Goal: Information Seeking & Learning: Learn about a topic

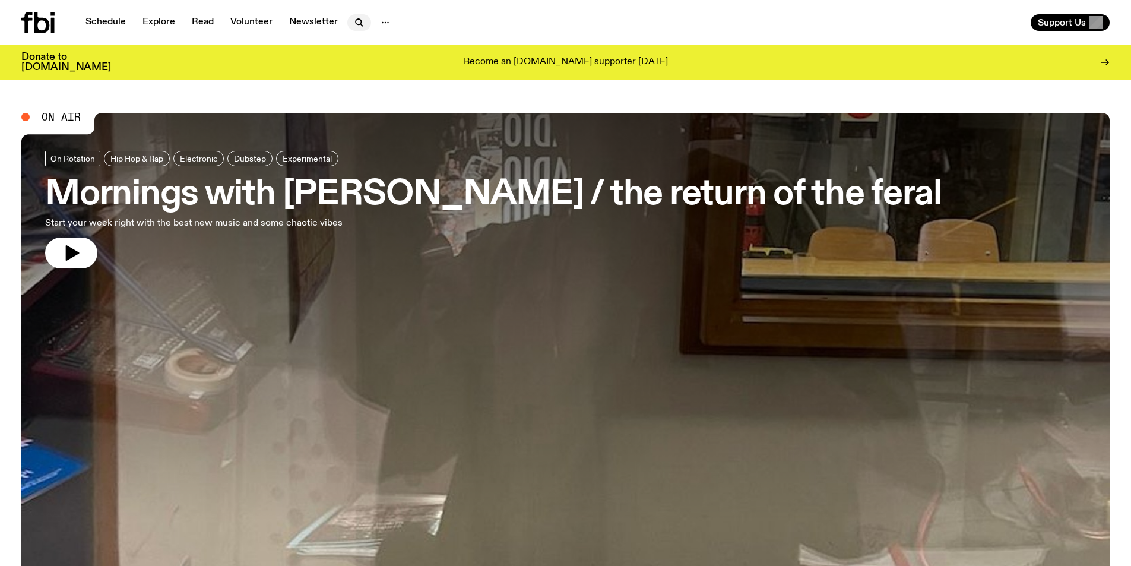
drag, startPoint x: 736, startPoint y: 118, endPoint x: 348, endPoint y: 24, distance: 400.0
click at [348, 24] on button "button" at bounding box center [359, 22] width 24 height 17
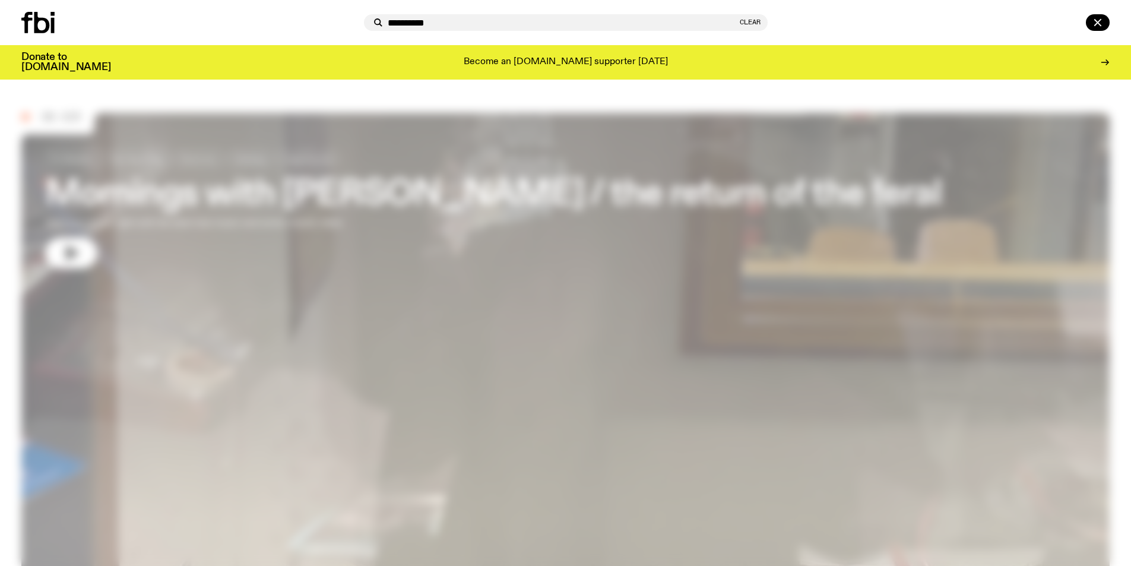
type input "*********"
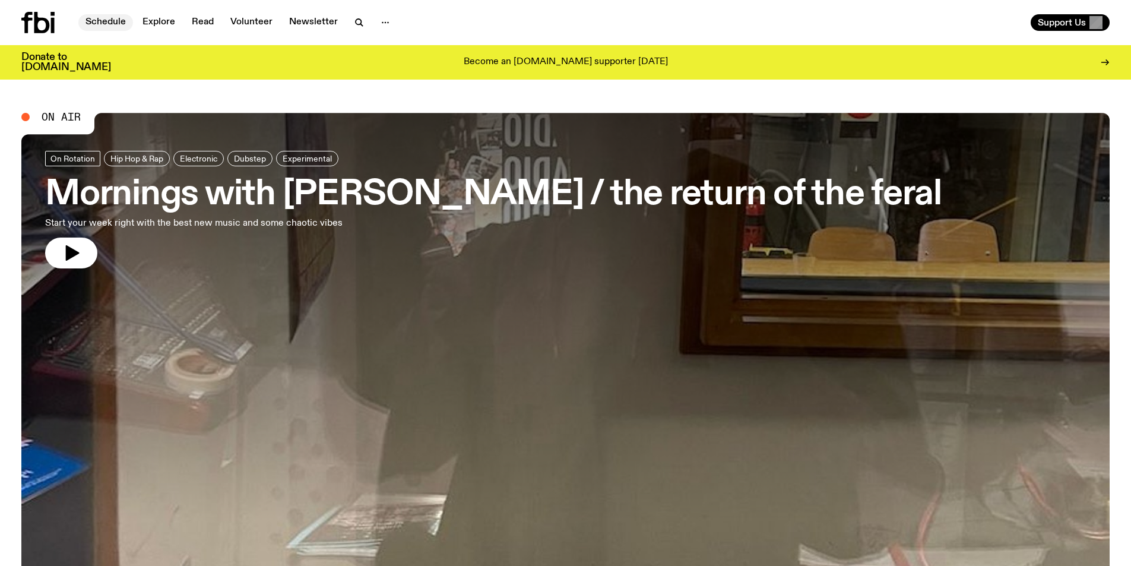
click at [104, 26] on link "Schedule" at bounding box center [105, 22] width 55 height 17
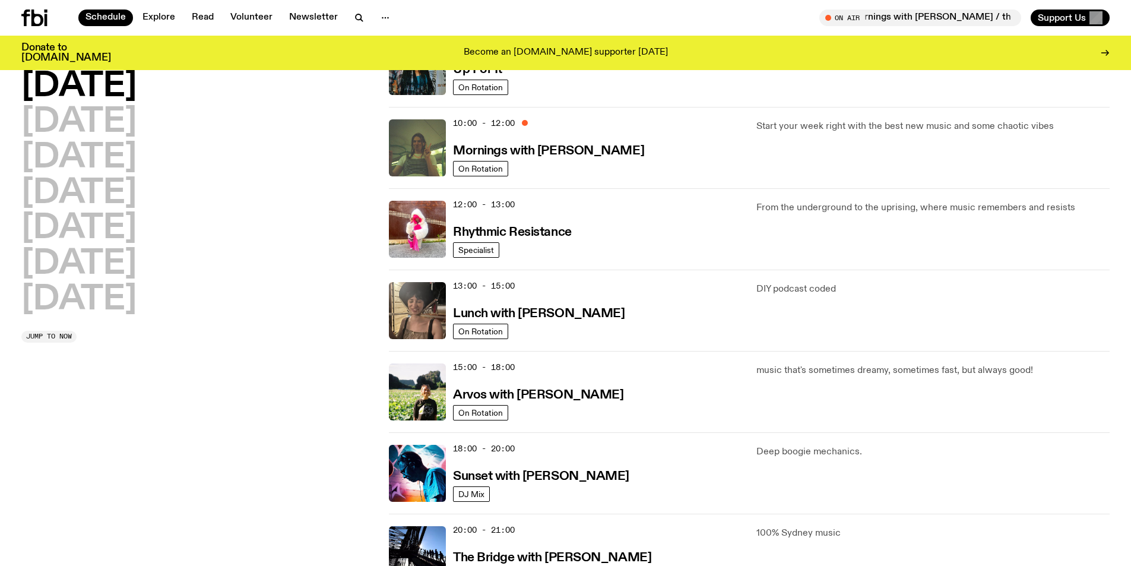
scroll to position [52, 0]
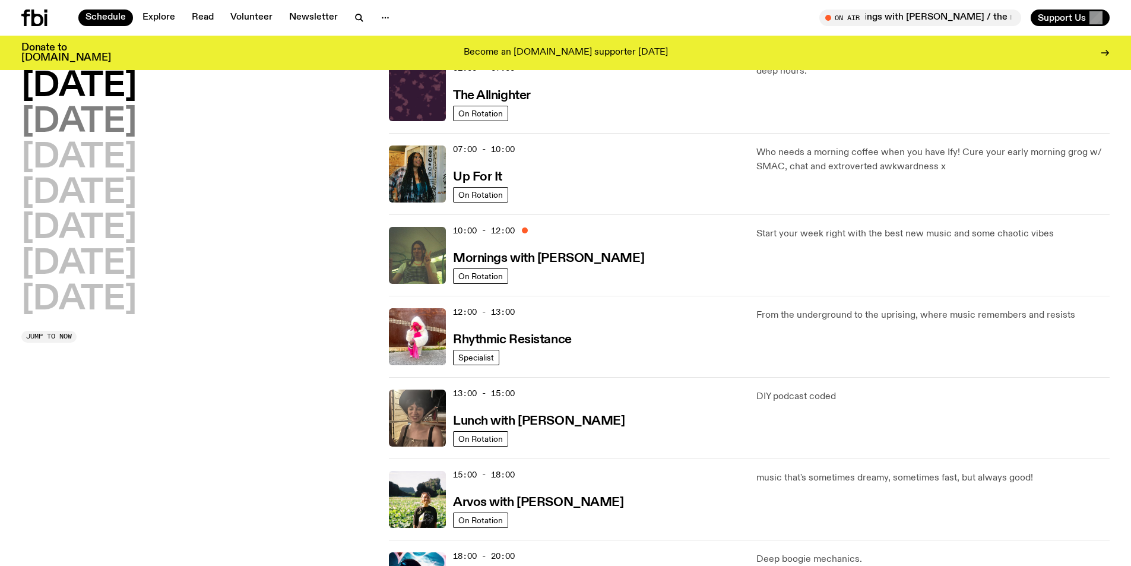
click at [102, 123] on h2 "Tuesday" at bounding box center [78, 122] width 115 height 33
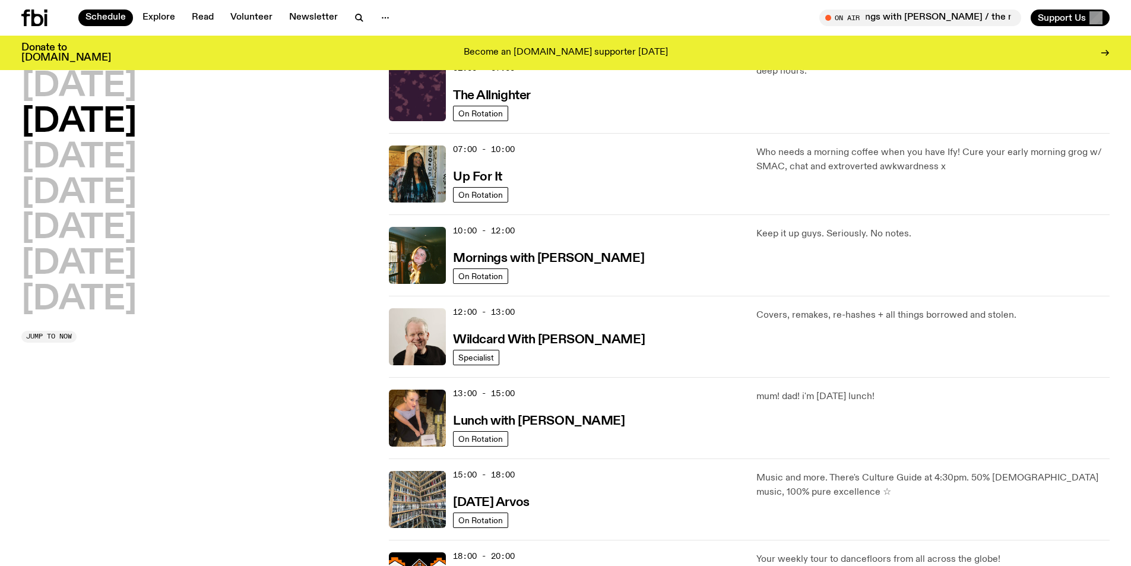
scroll to position [33, 0]
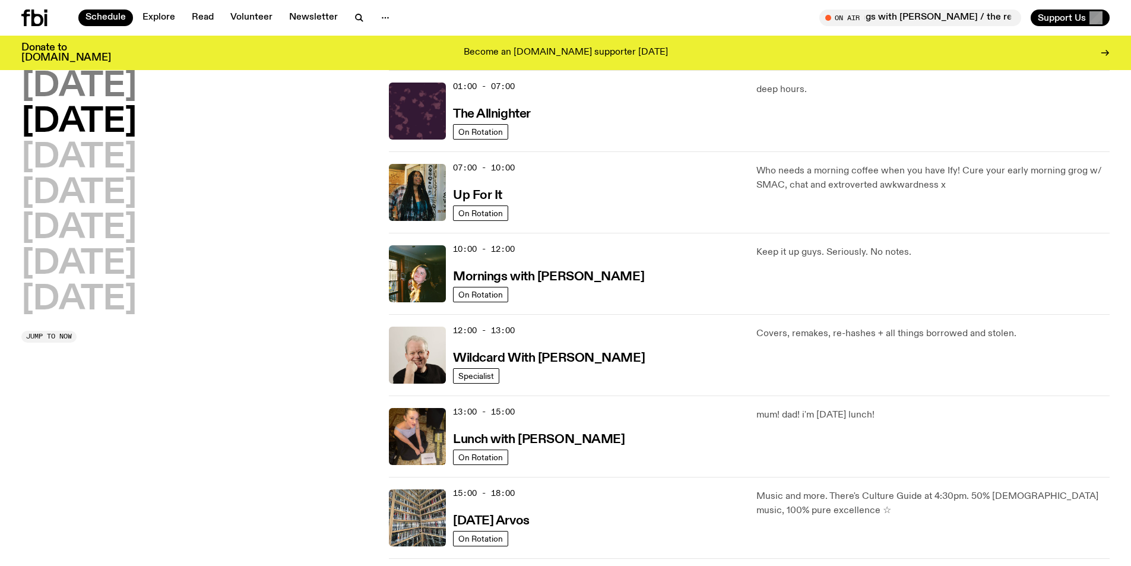
click at [110, 92] on h2 "Monday" at bounding box center [78, 86] width 115 height 33
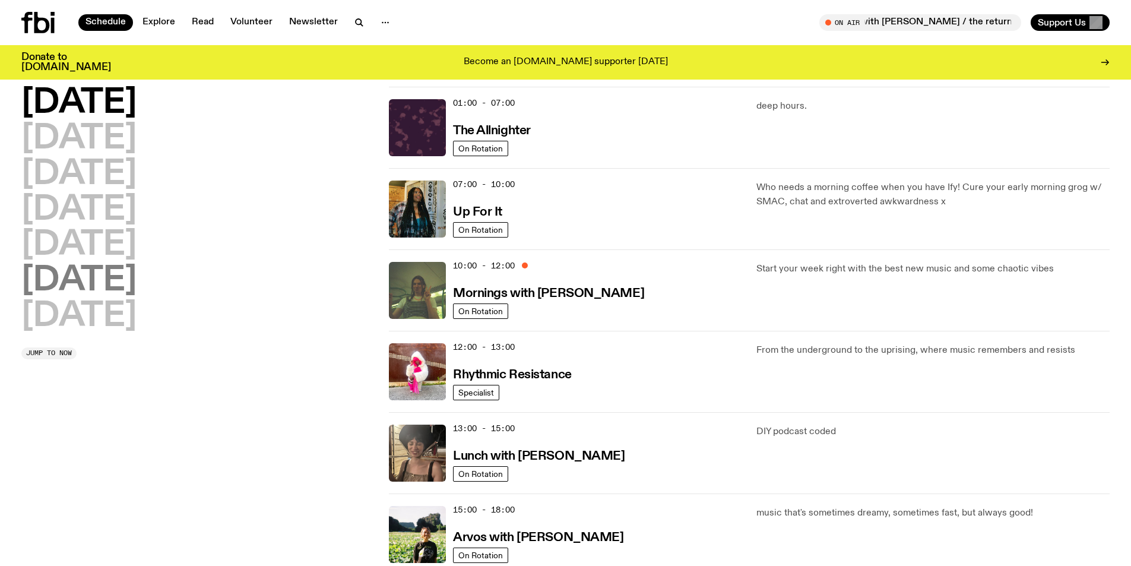
scroll to position [0, 0]
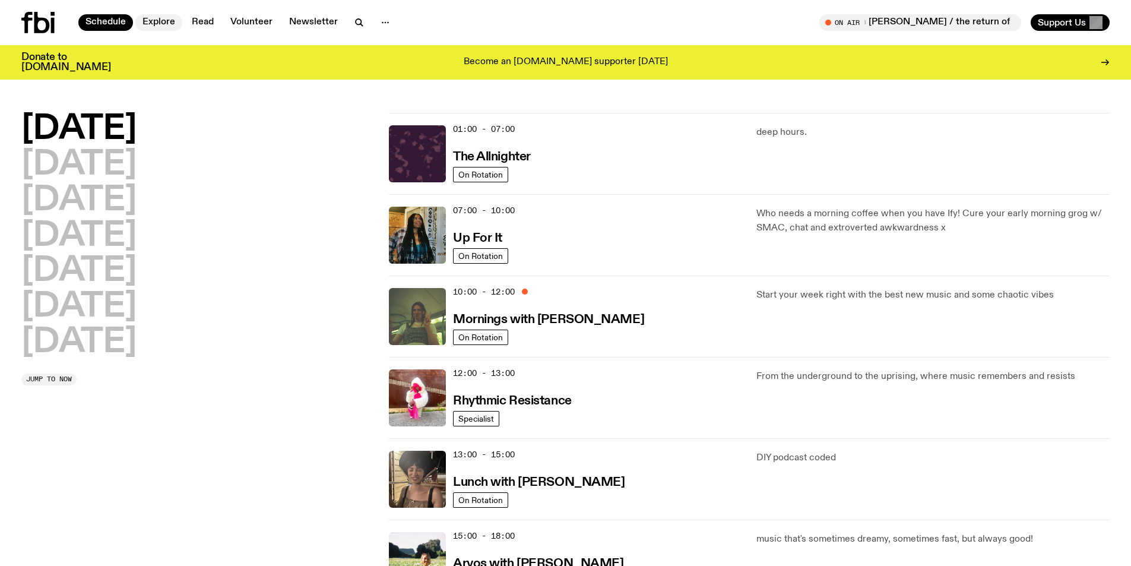
click at [166, 17] on link "Explore" at bounding box center [158, 22] width 47 height 17
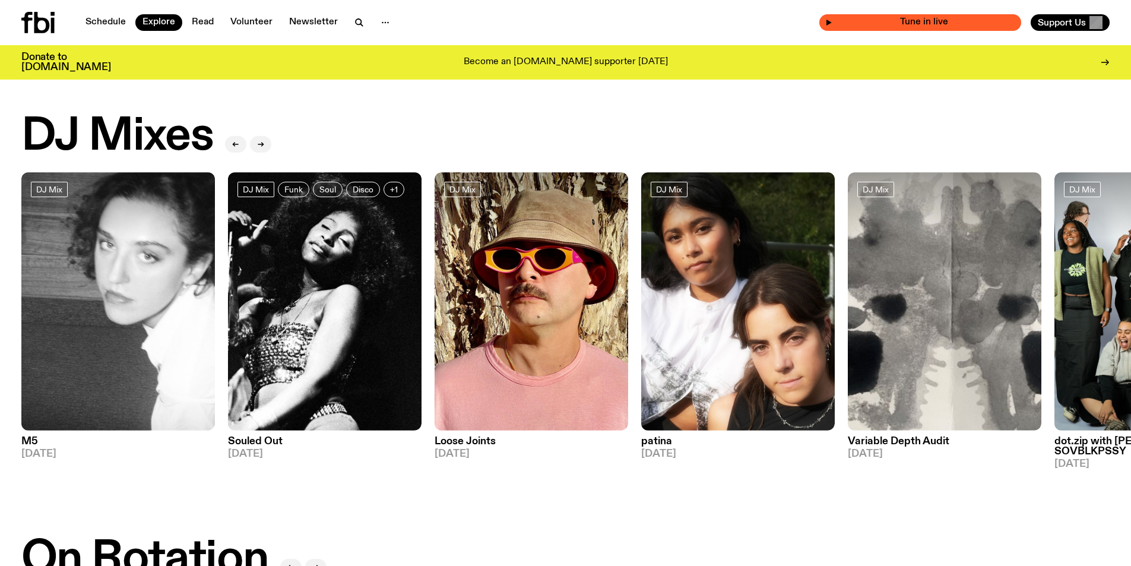
click at [894, 27] on span "Tune in live" at bounding box center [923, 22] width 183 height 9
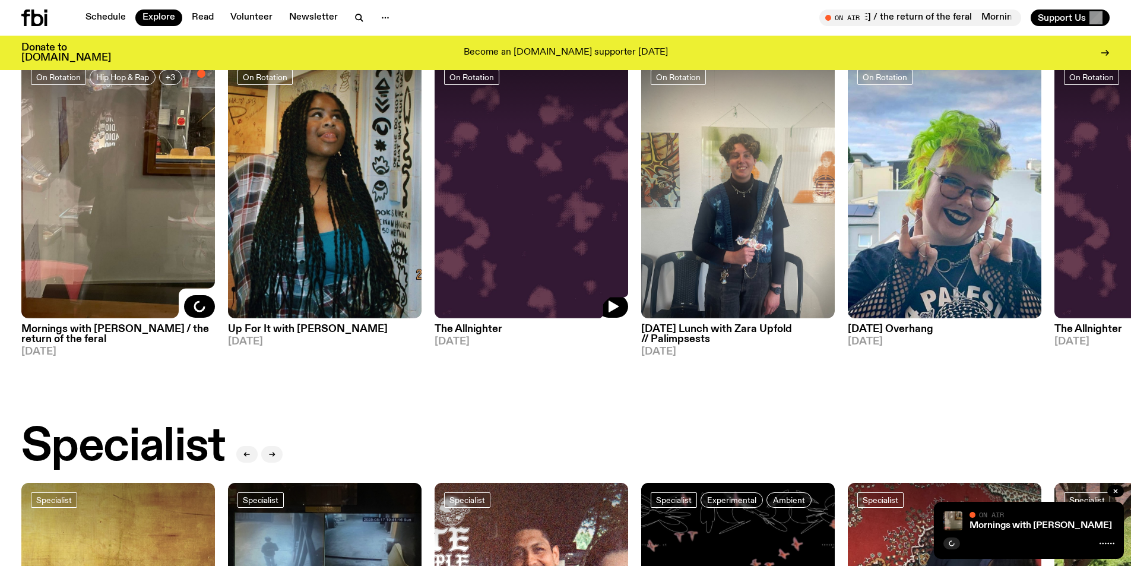
scroll to position [407, 0]
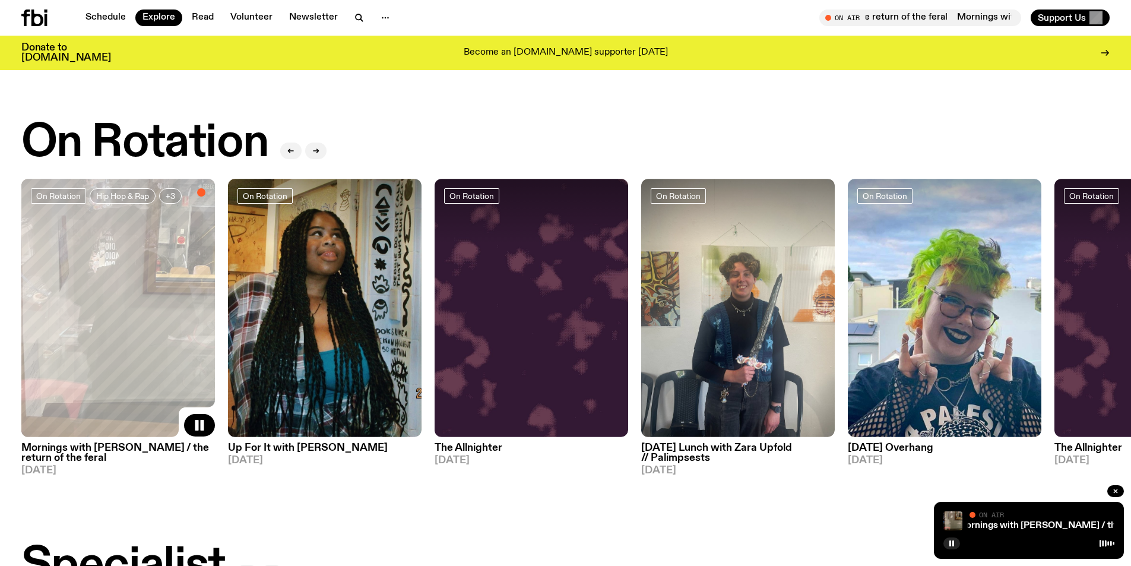
click at [453, 443] on h3 "The Allnighter" at bounding box center [530, 448] width 193 height 10
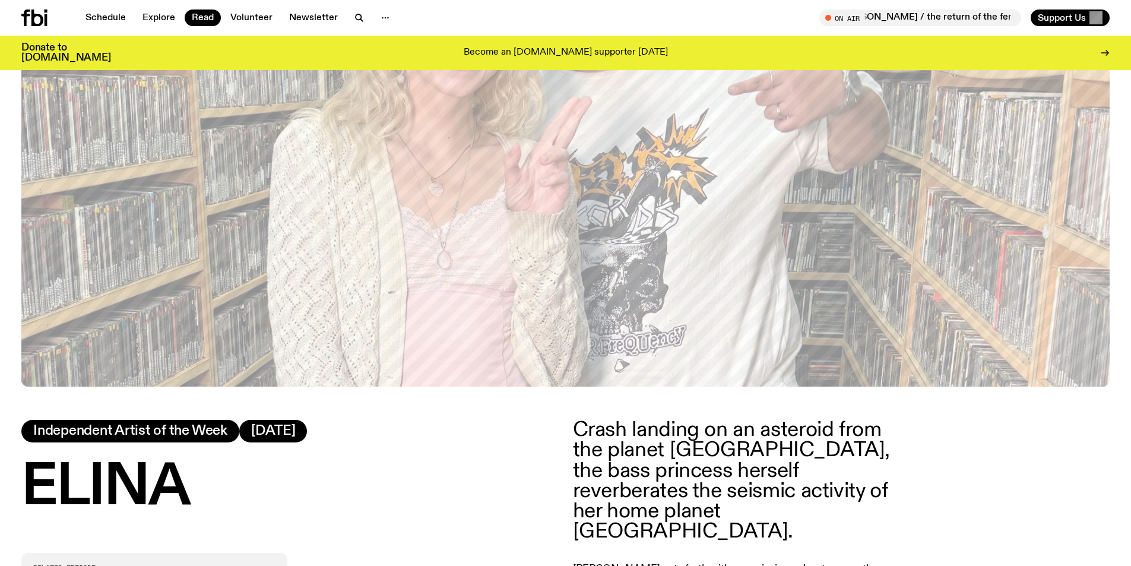
scroll to position [91, 0]
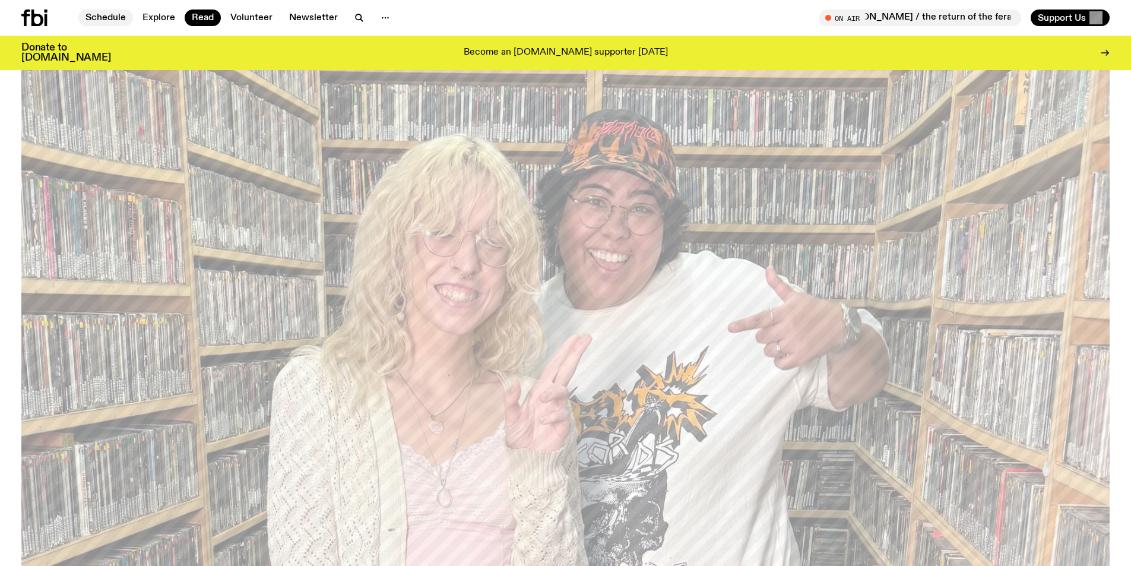
click at [111, 20] on link "Schedule" at bounding box center [105, 17] width 55 height 17
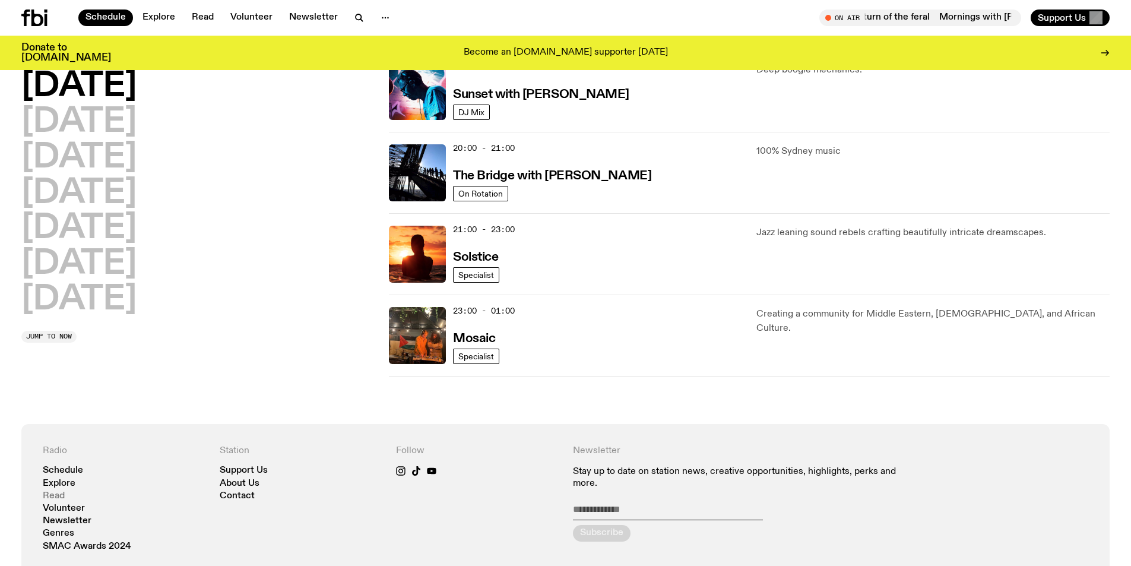
scroll to position [348, 0]
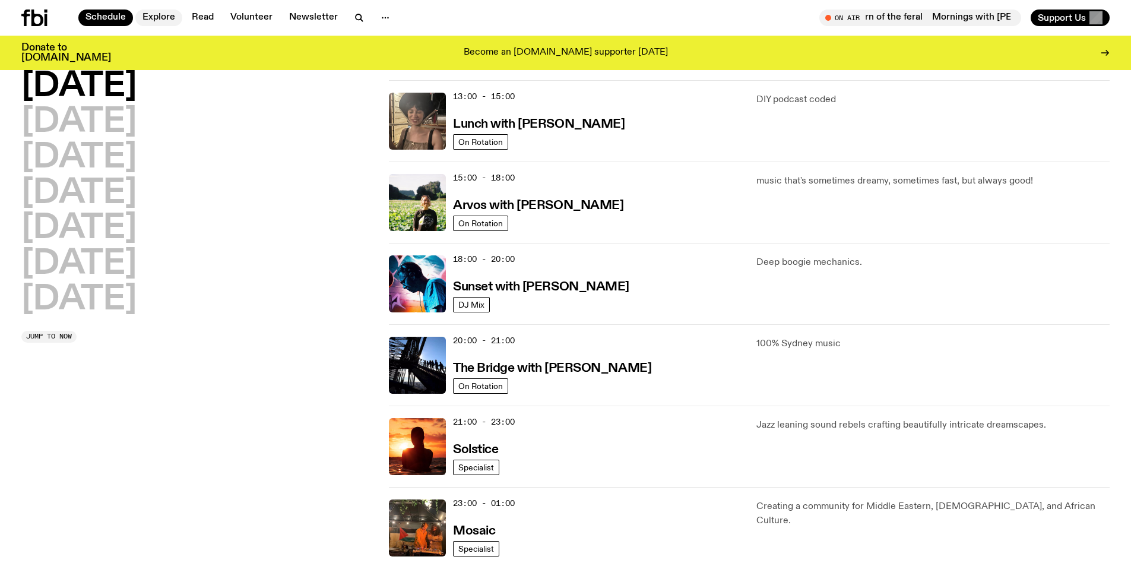
click at [162, 12] on link "Explore" at bounding box center [158, 17] width 47 height 17
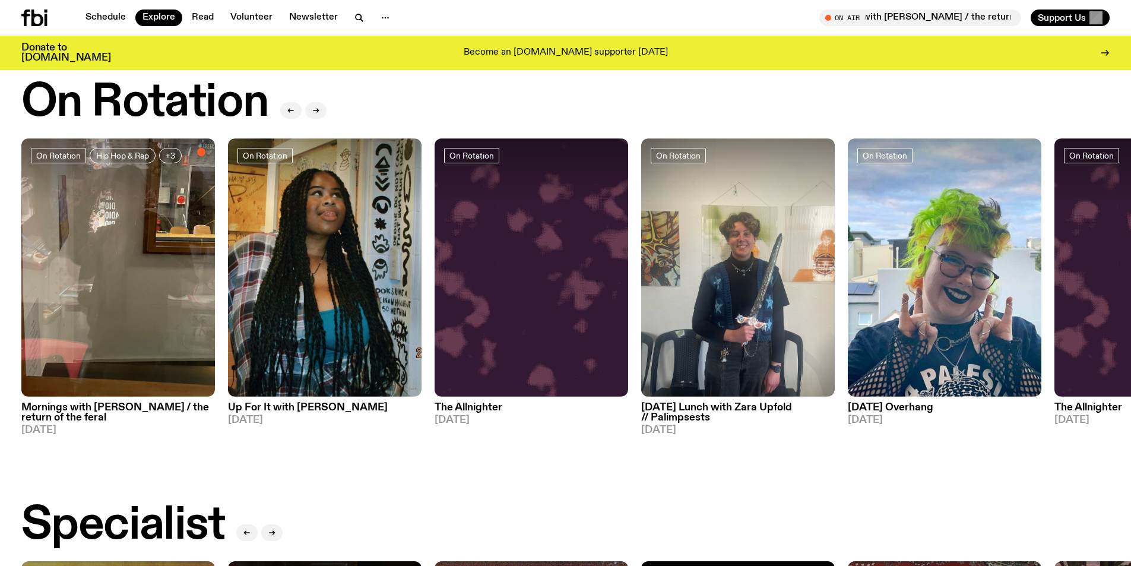
scroll to position [347, 0]
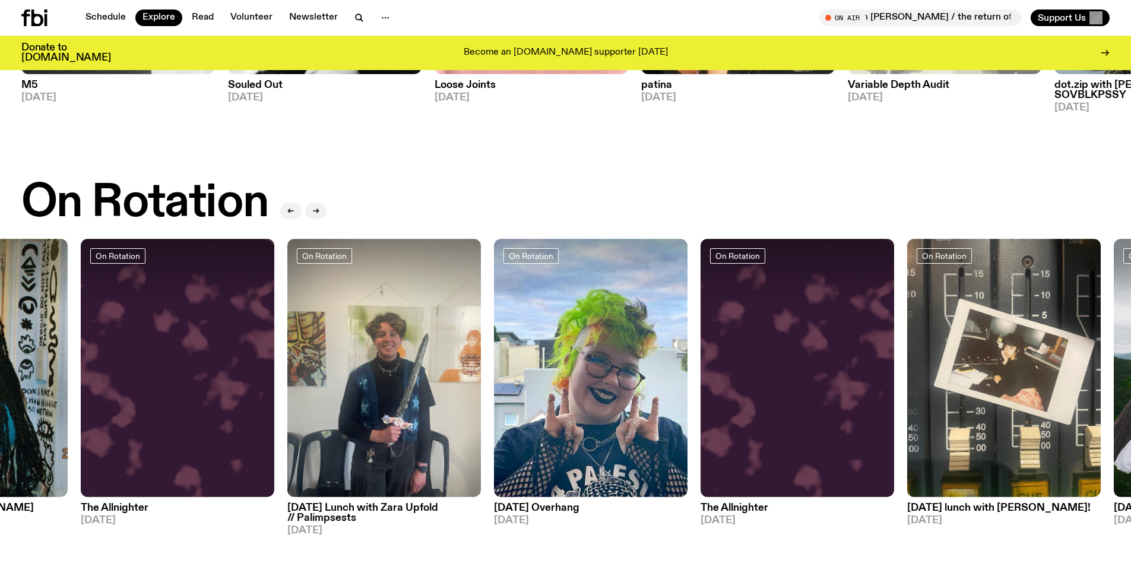
drag, startPoint x: 1021, startPoint y: 250, endPoint x: 609, endPoint y: 242, distance: 412.5
click at [605, 248] on div "On Rotation" at bounding box center [590, 257] width 174 height 19
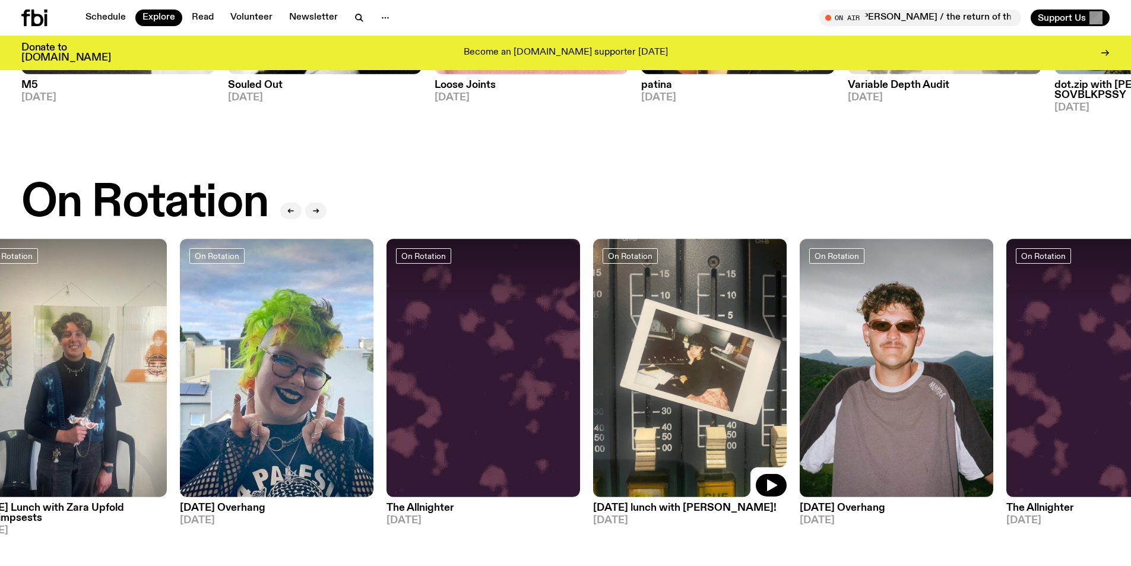
drag, startPoint x: 1005, startPoint y: 354, endPoint x: 754, endPoint y: 365, distance: 251.3
click at [754, 365] on img at bounding box center [689, 368] width 193 height 258
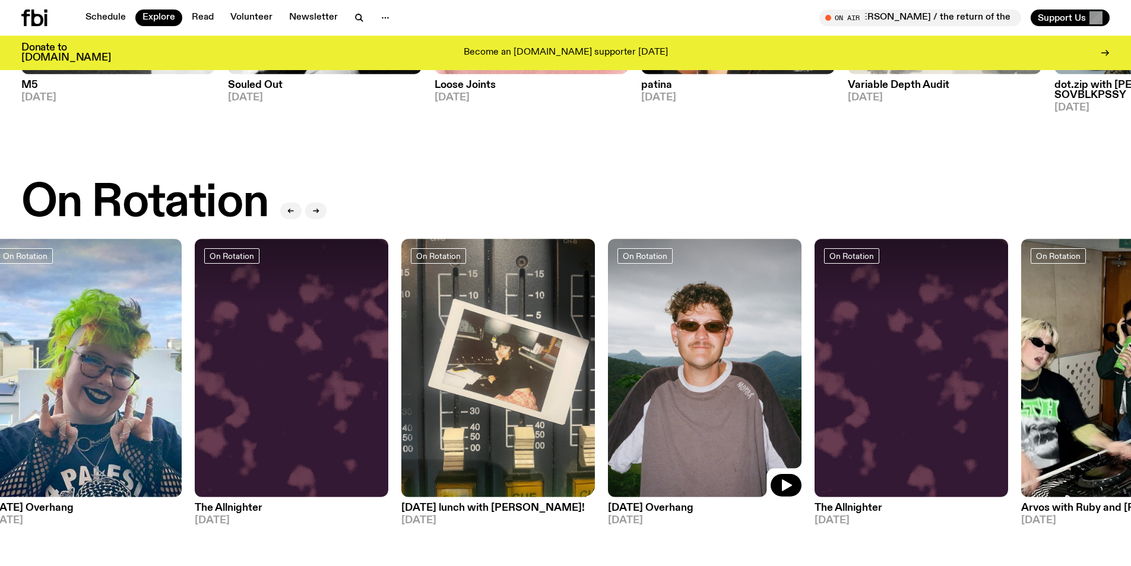
drag, startPoint x: 1005, startPoint y: 396, endPoint x: 720, endPoint y: 402, distance: 285.5
click at [721, 402] on img at bounding box center [704, 368] width 193 height 258
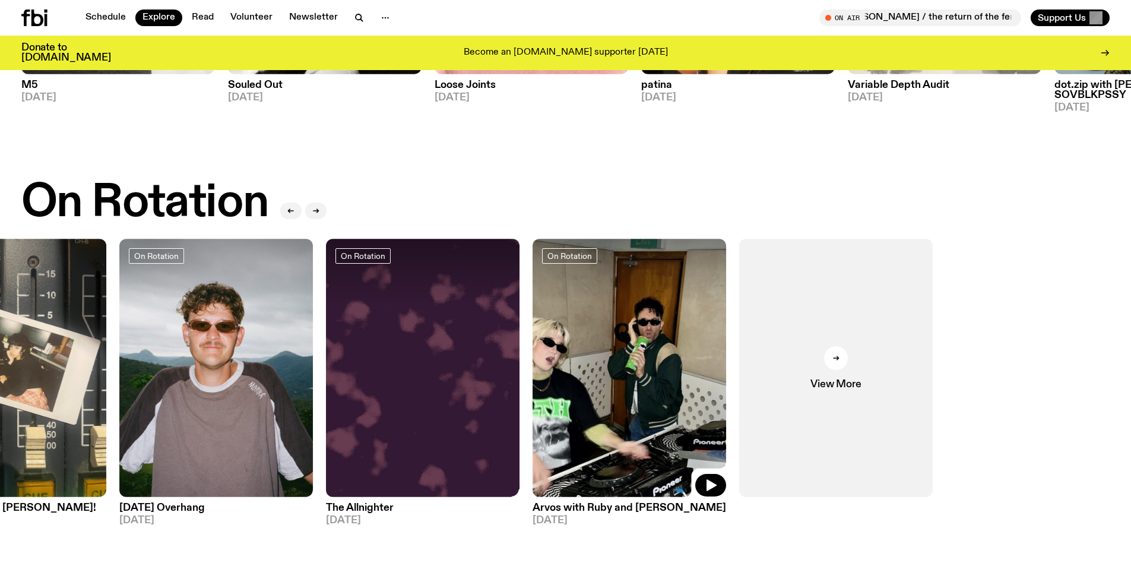
drag, startPoint x: 896, startPoint y: 391, endPoint x: 520, endPoint y: 383, distance: 376.3
click at [520, 382] on div "On Rotation Hip Hop & Rap +3 Mornings with Jim Kretschmer / the return of the f…" at bounding box center [565, 387] width 1088 height 297
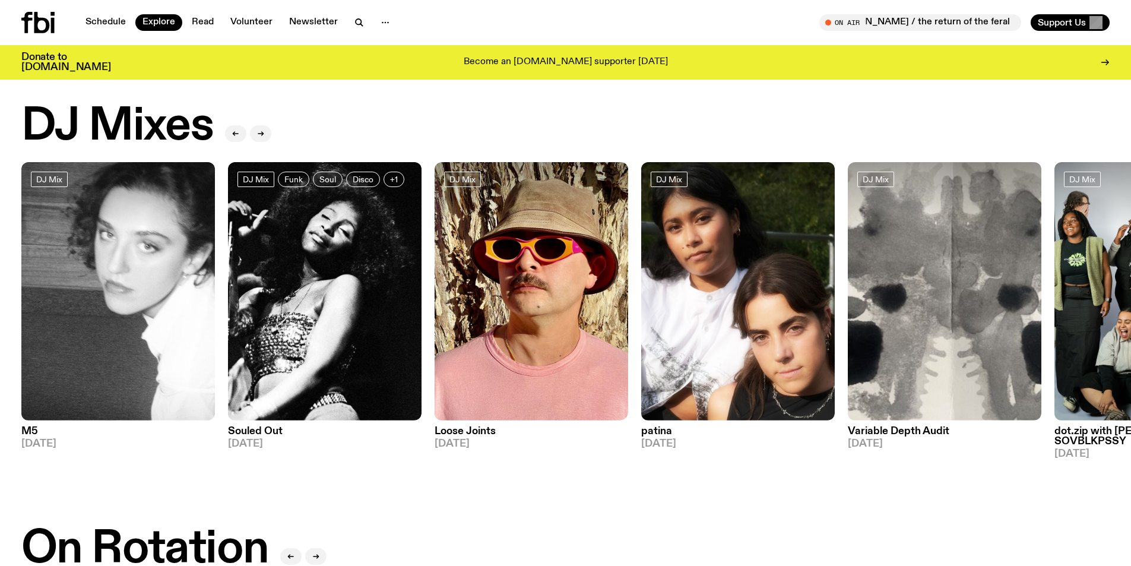
scroll to position [0, 0]
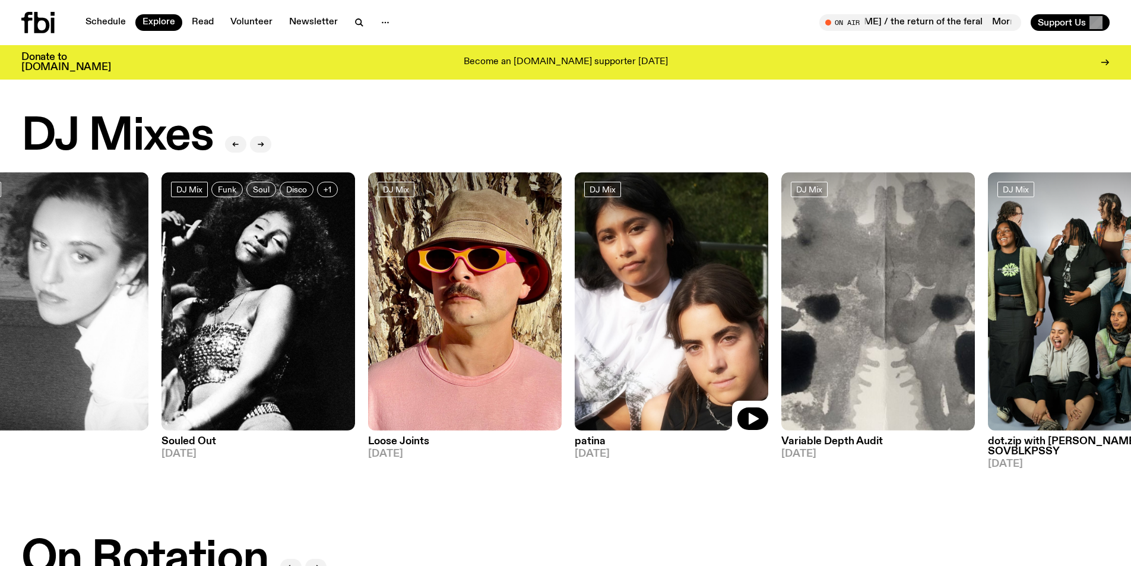
drag, startPoint x: 735, startPoint y: 320, endPoint x: 654, endPoint y: 323, distance: 80.8
click at [654, 323] on img at bounding box center [670, 301] width 193 height 258
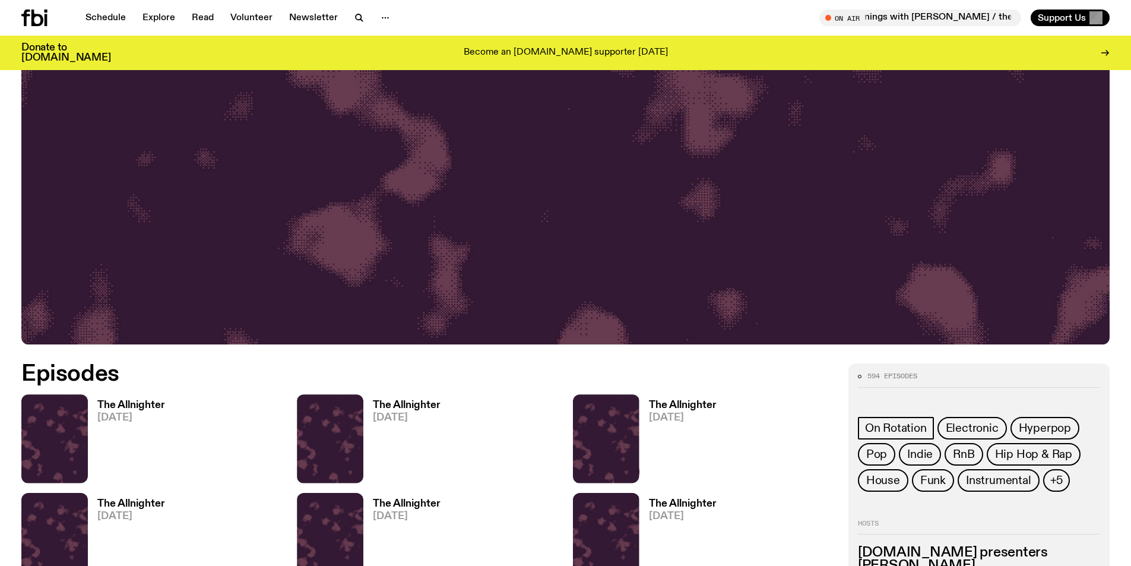
scroll to position [487, 0]
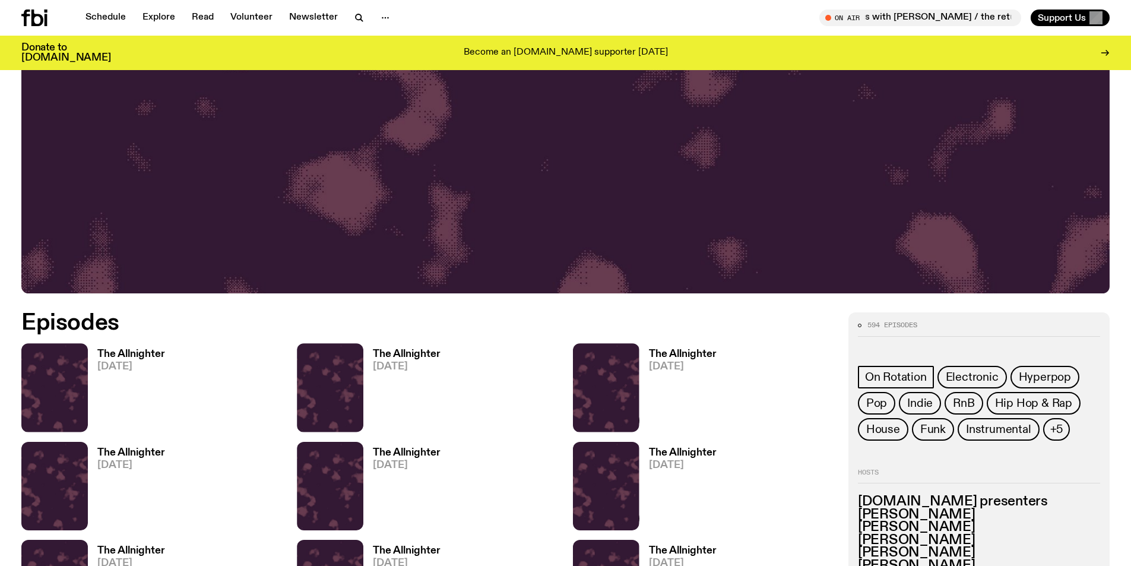
click at [132, 351] on h3 "The Allnighter" at bounding box center [131, 354] width 68 height 10
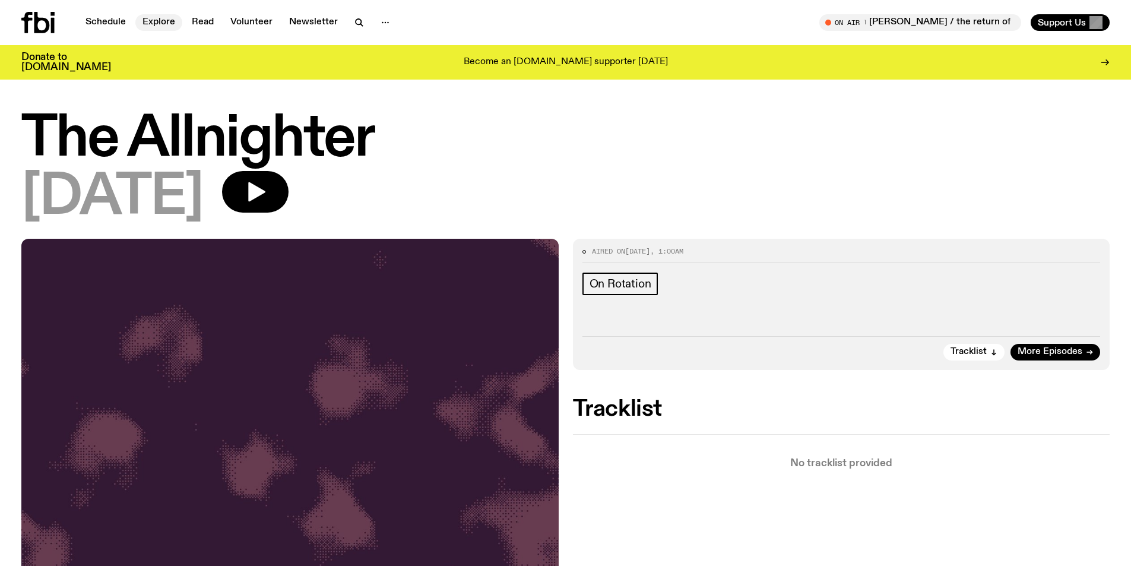
click at [167, 25] on link "Explore" at bounding box center [158, 22] width 47 height 17
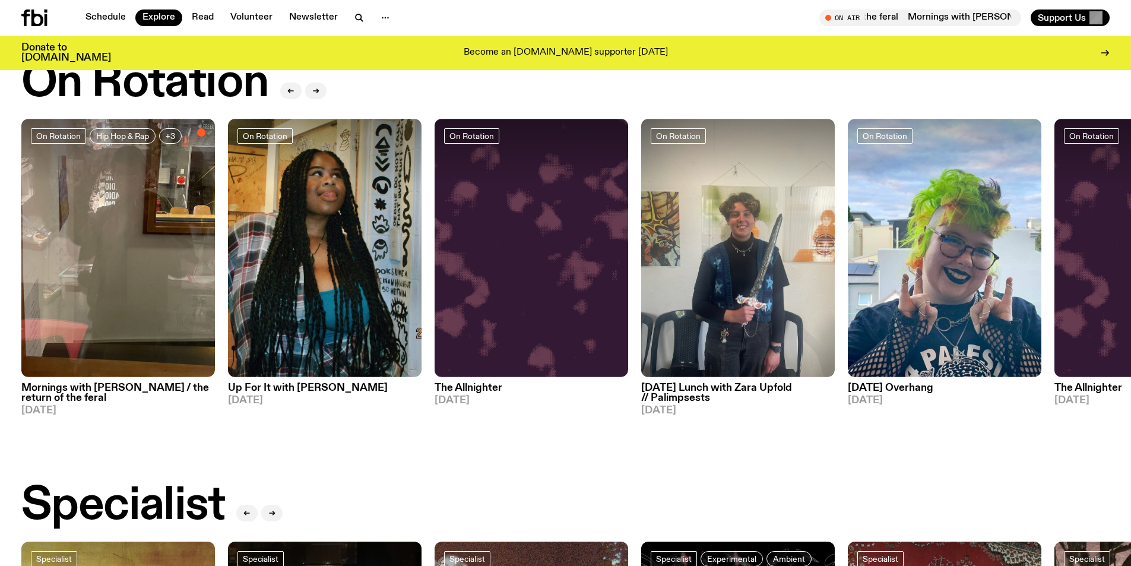
scroll to position [465, 0]
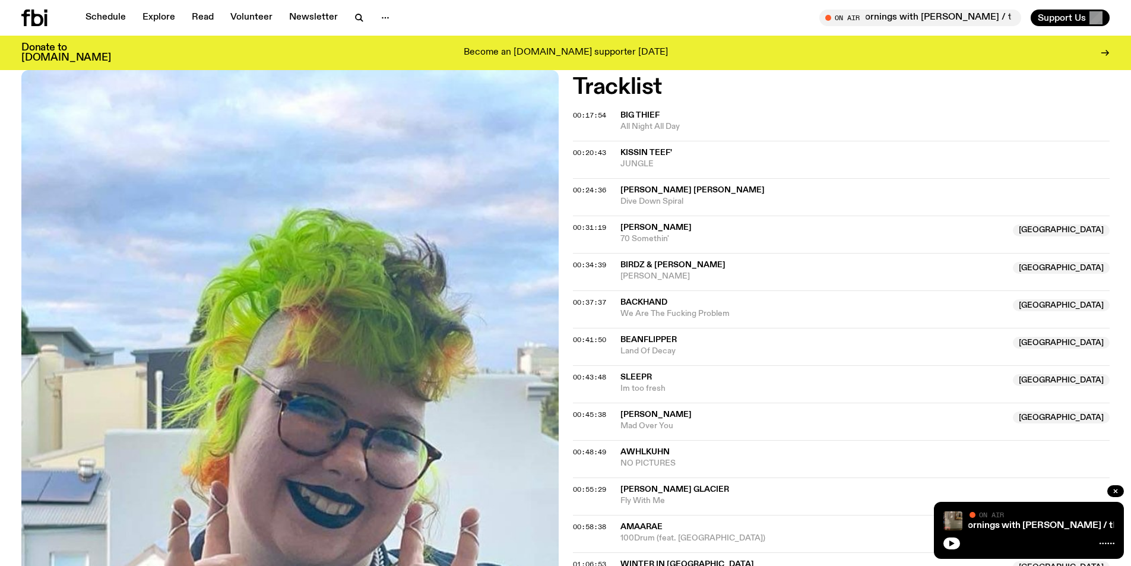
scroll to position [288, 0]
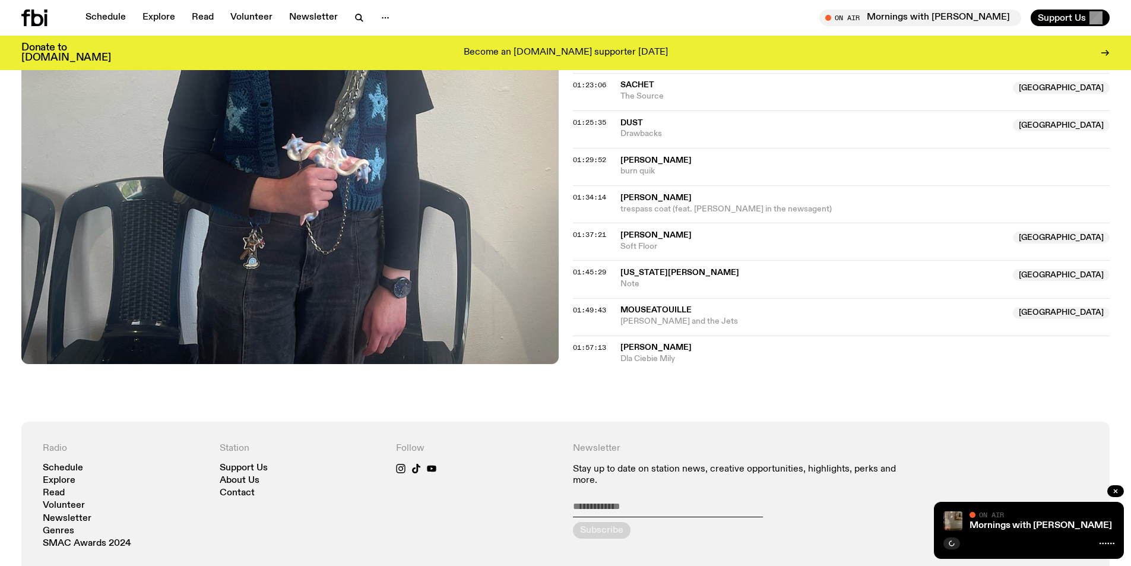
scroll to position [1062, 0]
click at [367, 18] on button "button" at bounding box center [359, 17] width 24 height 17
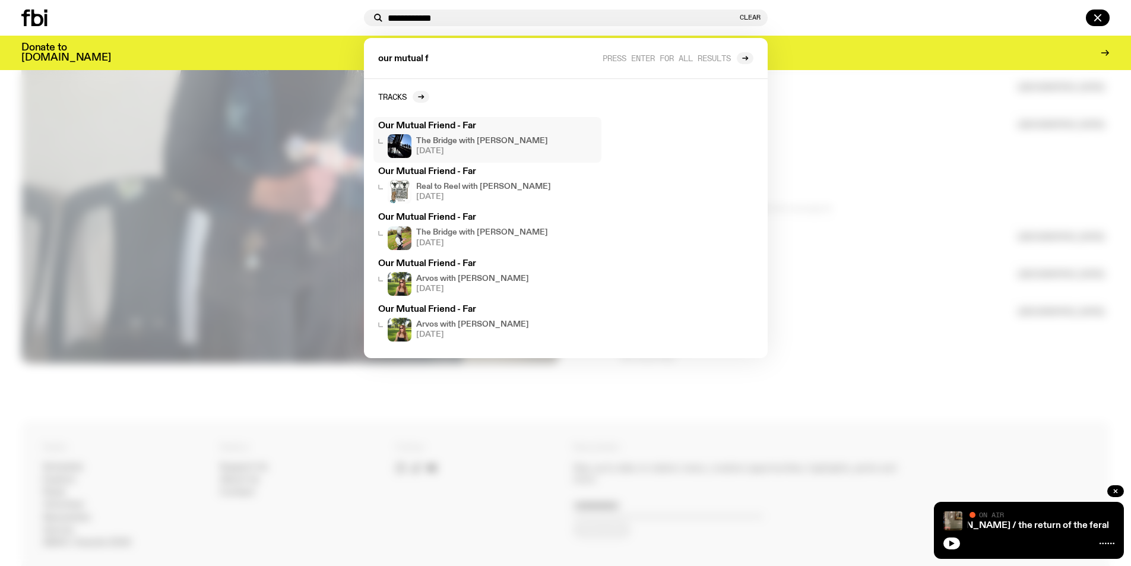
type input "**********"
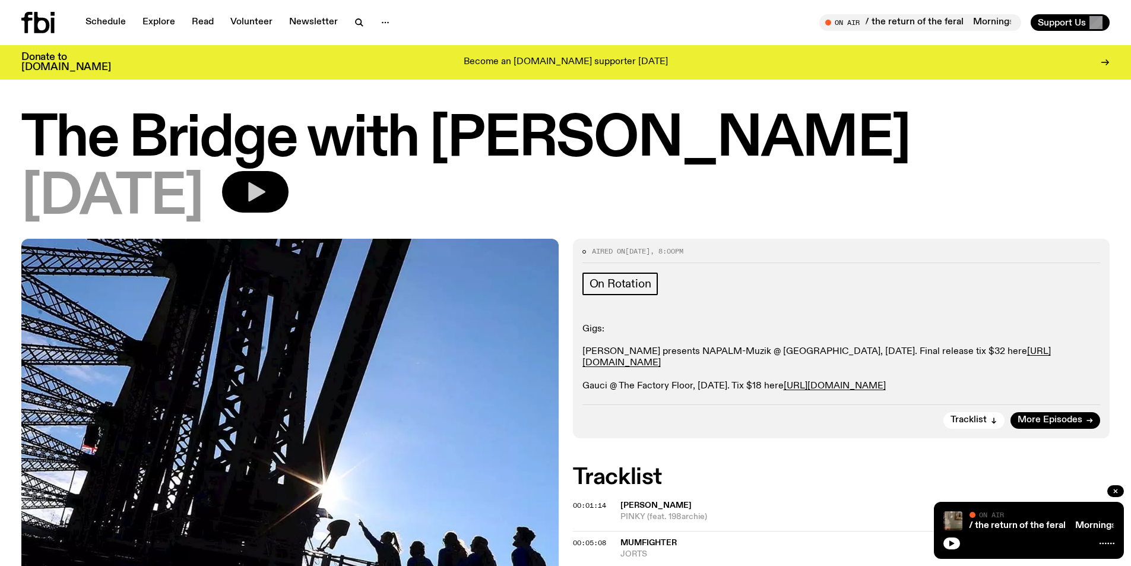
click at [265, 195] on icon "button" at bounding box center [256, 192] width 17 height 20
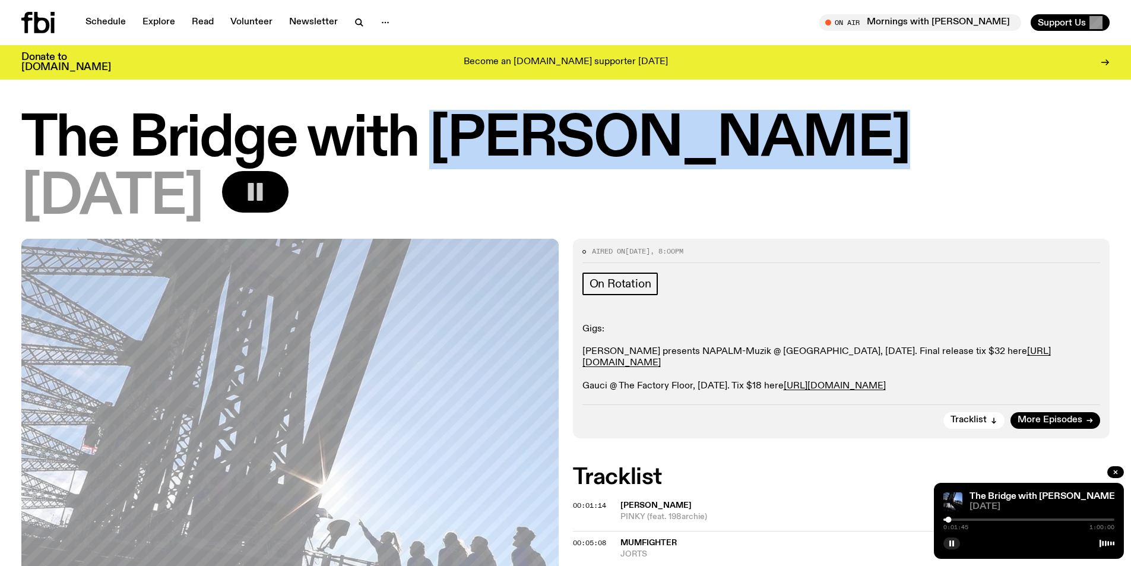
drag, startPoint x: 441, startPoint y: 143, endPoint x: 788, endPoint y: 147, distance: 347.2
click at [788, 147] on h1 "The Bridge with [PERSON_NAME]" at bounding box center [565, 139] width 1088 height 53
copy h1 "Amelia Sparke"
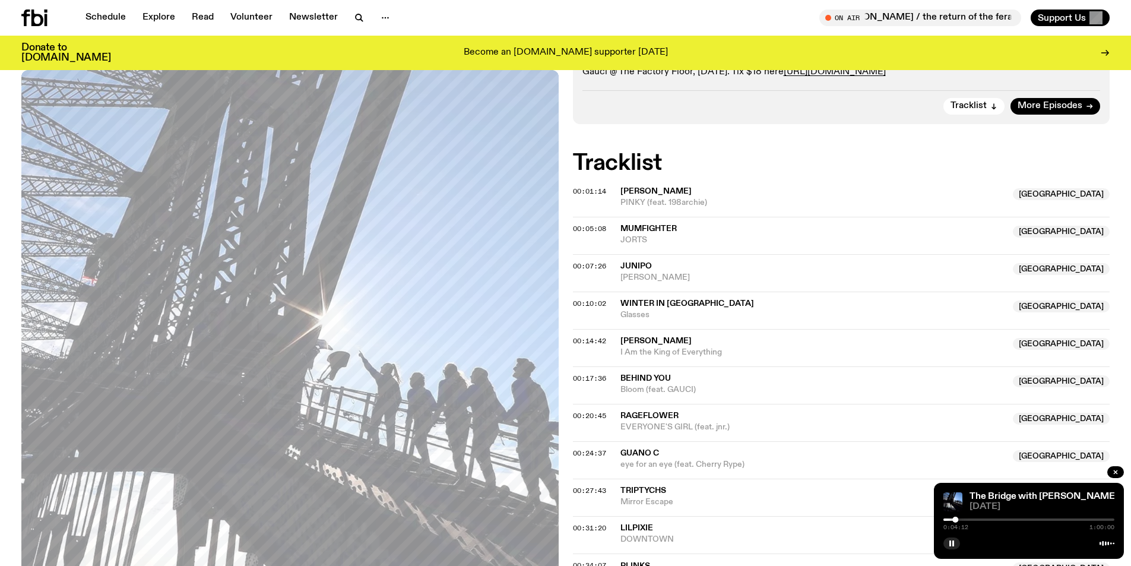
scroll to position [408, 0]
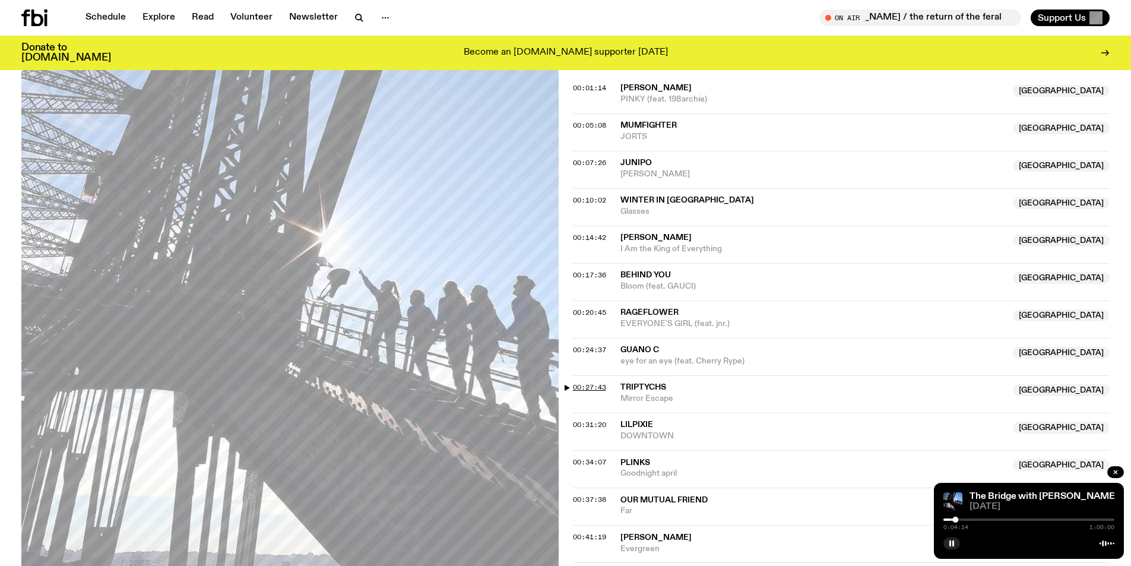
click at [592, 391] on span "00:27:43" at bounding box center [589, 386] width 33 height 9
click at [1018, 519] on div at bounding box center [1018, 519] width 6 height 6
click at [953, 544] on rect "button" at bounding box center [953, 543] width 2 height 6
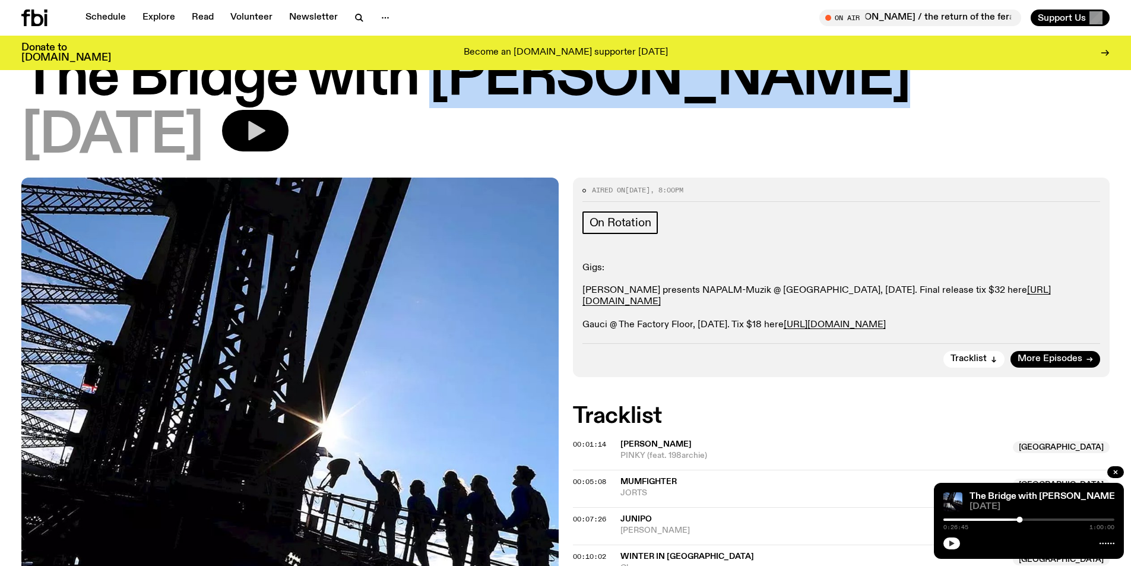
scroll to position [0, 0]
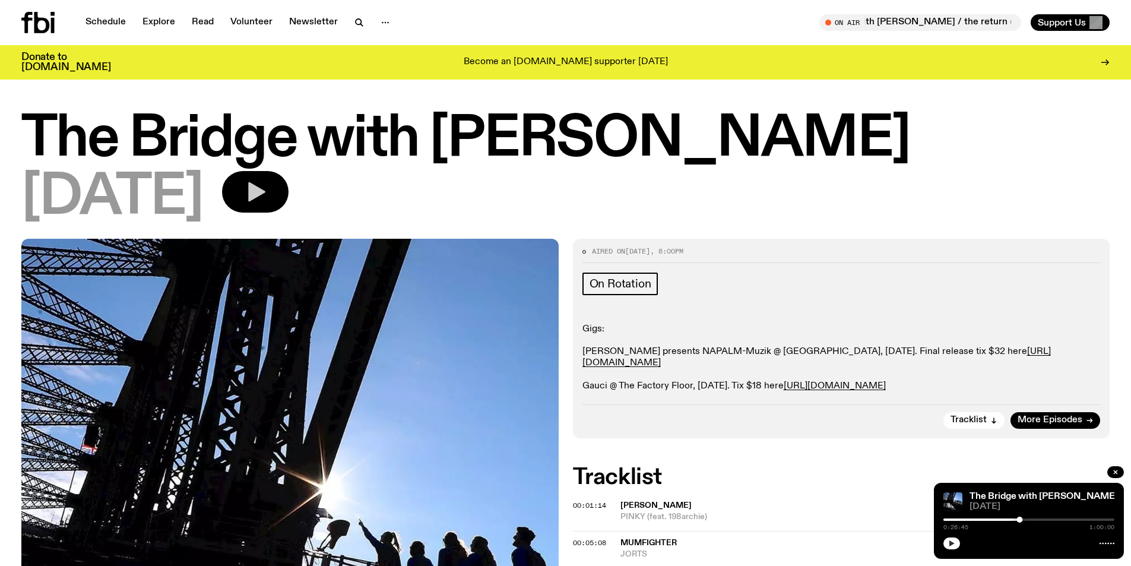
click at [671, 317] on div "On Rotation Gigs: Mona Mule presents NAPALM-Muzik @ Oxford Art Factory, Fri 18 …" at bounding box center [841, 332] width 518 height 120
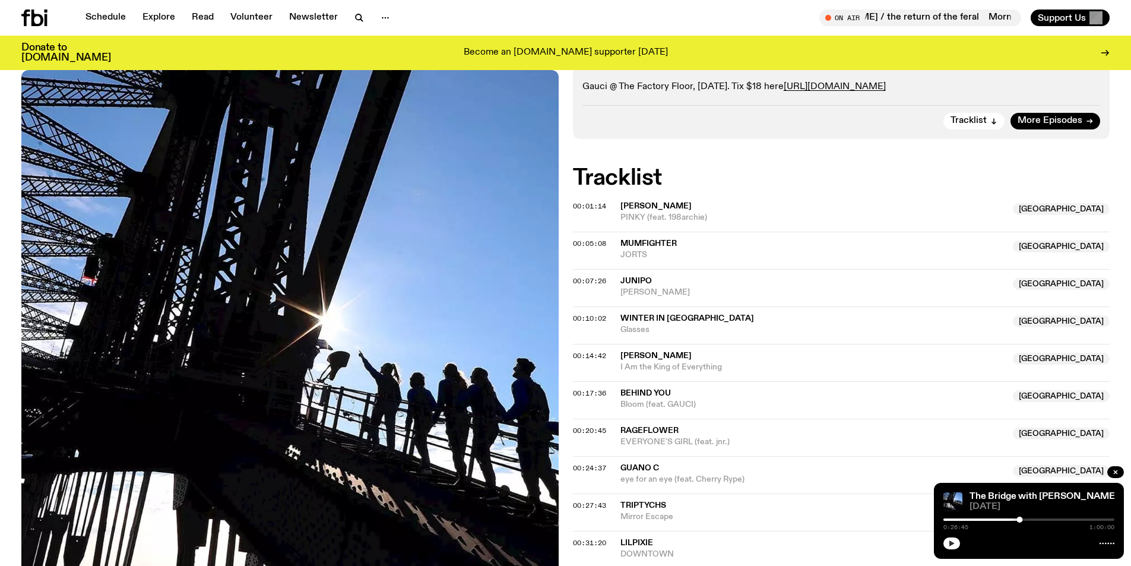
scroll to position [289, 0]
click at [957, 544] on button "button" at bounding box center [951, 543] width 17 height 12
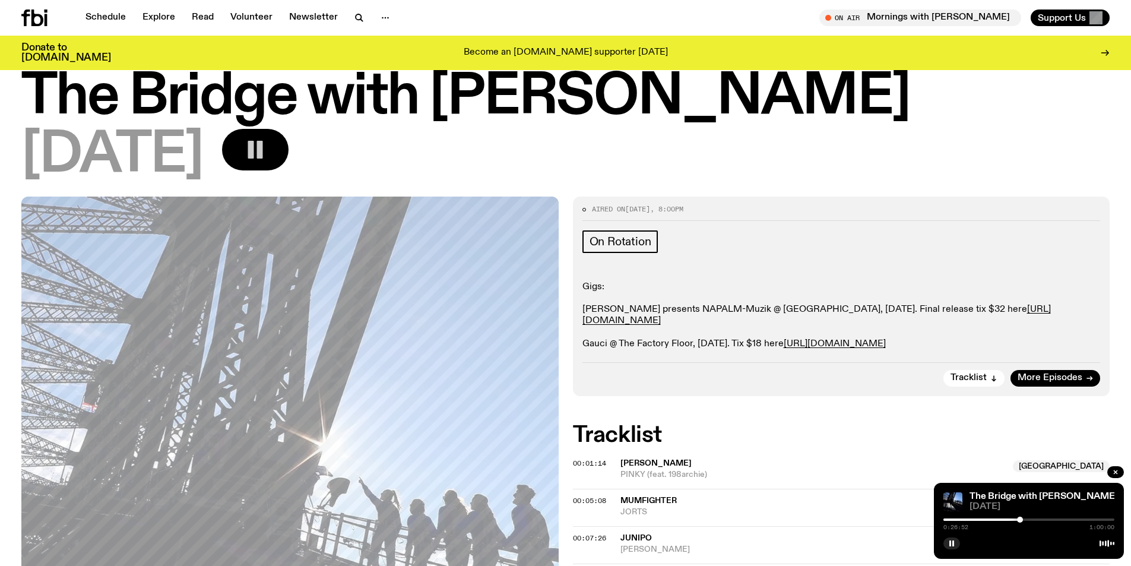
scroll to position [0, 0]
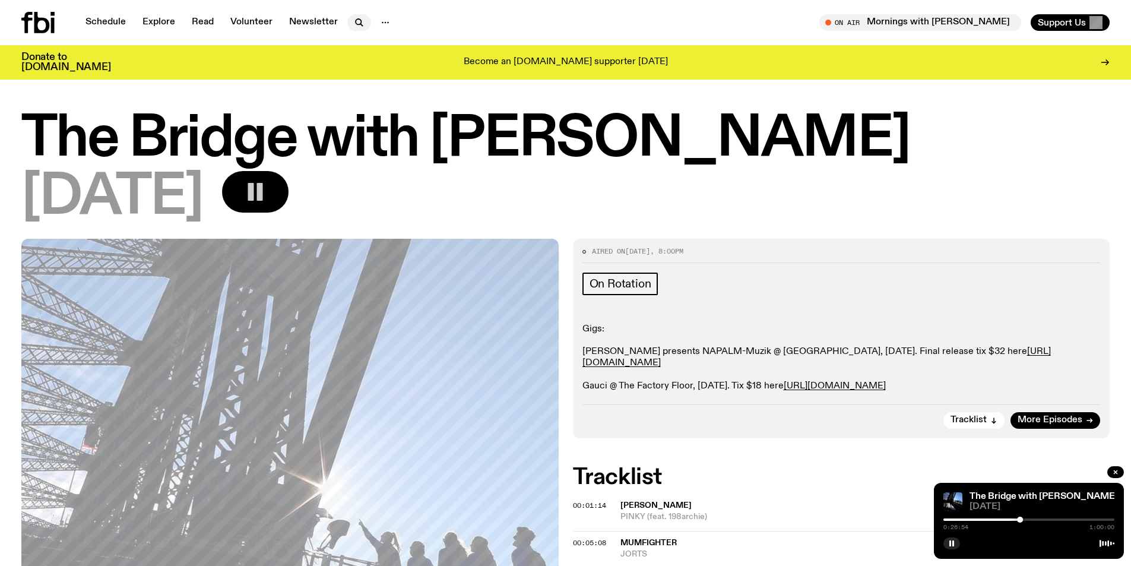
click at [359, 19] on icon "button" at bounding box center [359, 22] width 14 height 14
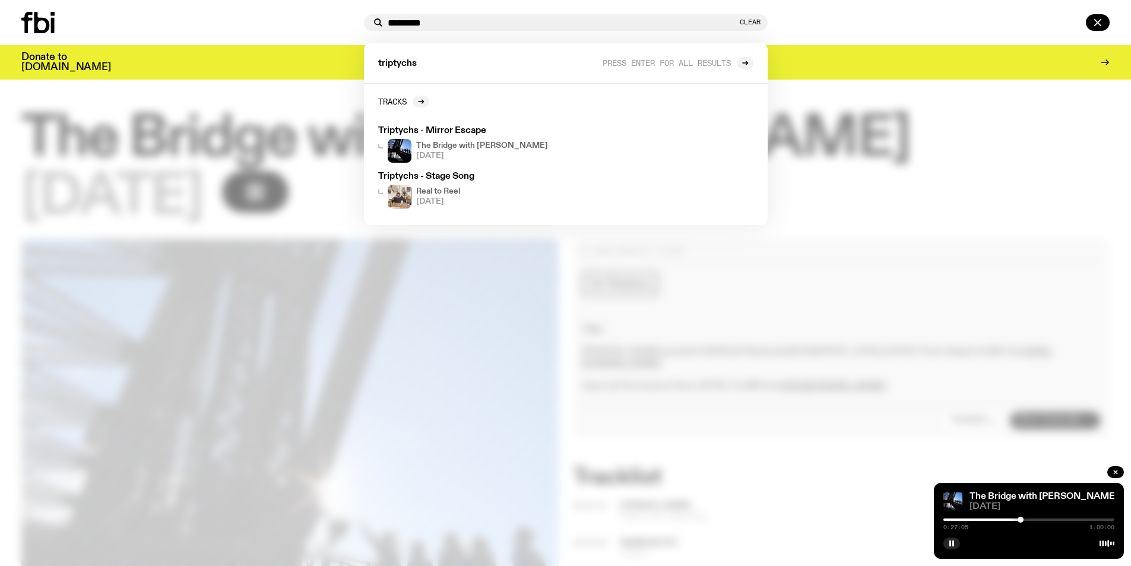
type input "*********"
click at [954, 541] on icon "button" at bounding box center [951, 542] width 7 height 7
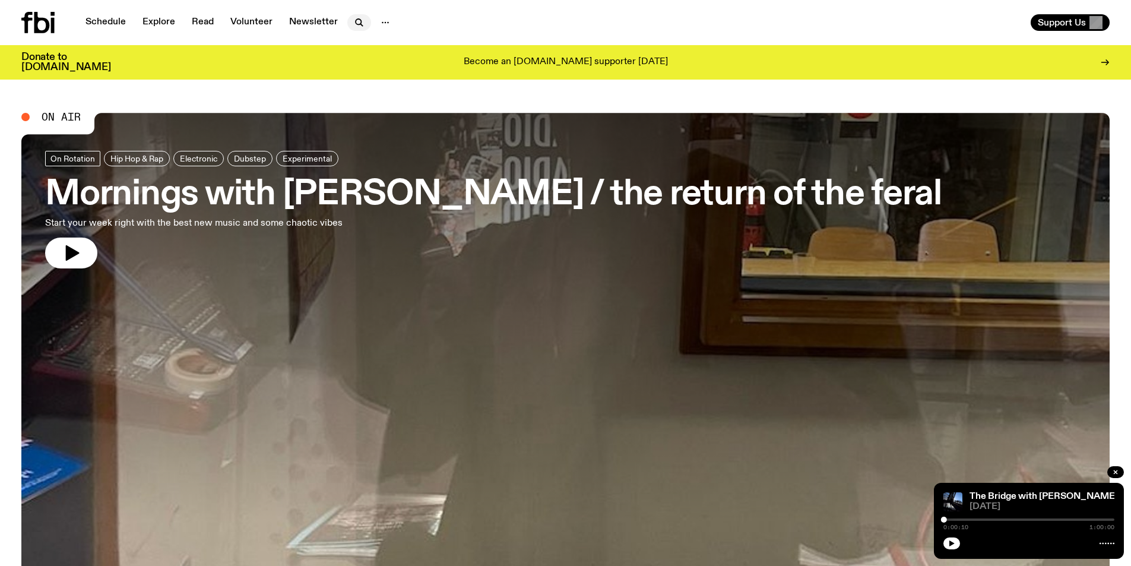
click at [358, 15] on icon "button" at bounding box center [359, 22] width 14 height 14
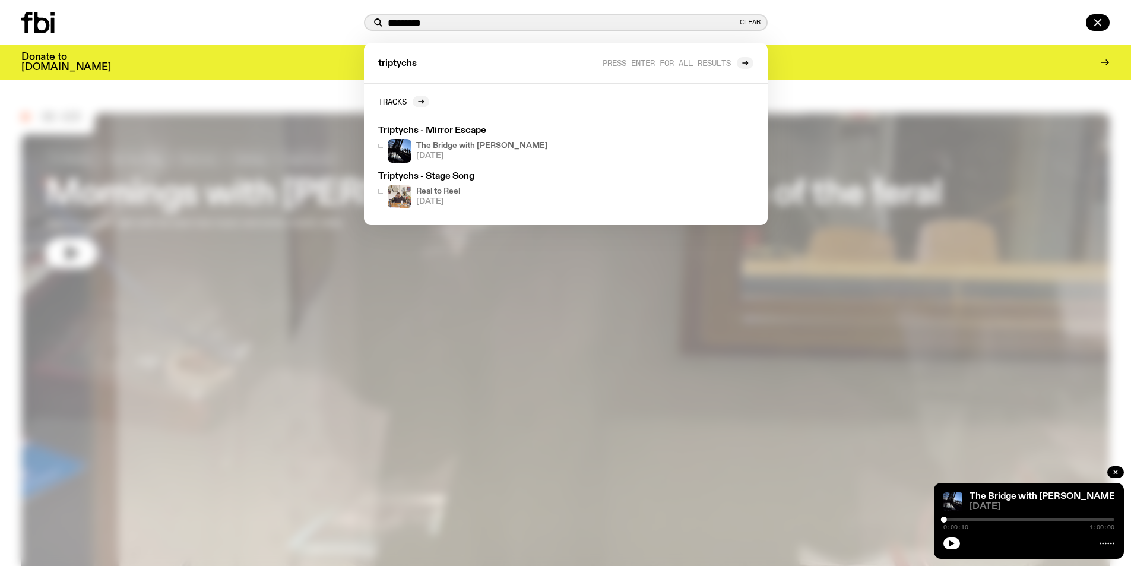
click at [465, 22] on input "*********" at bounding box center [563, 23] width 350 height 10
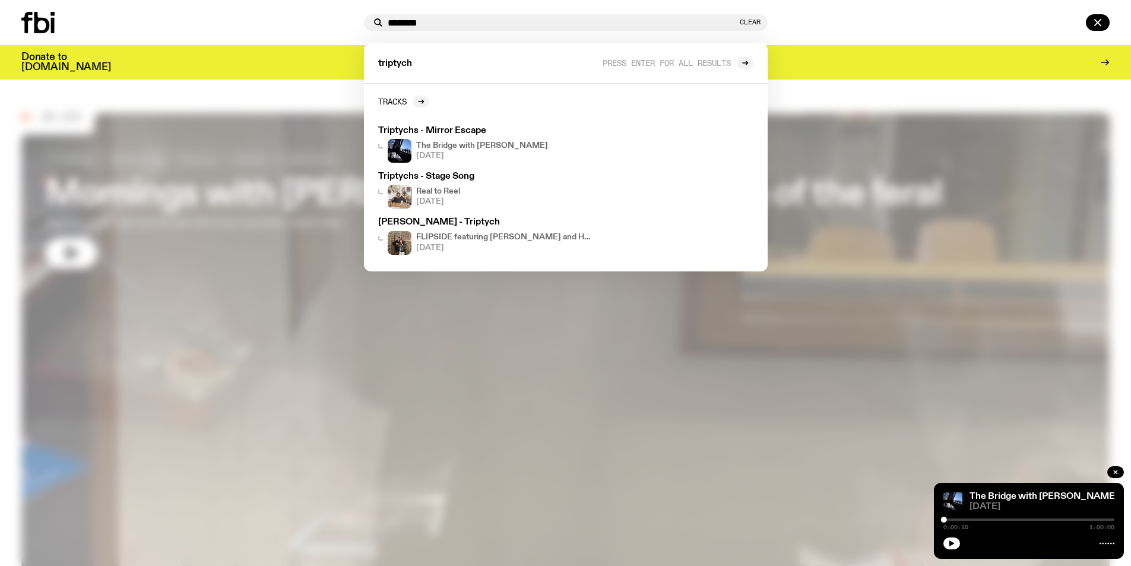
click at [828, 27] on div at bounding box center [941, 22] width 338 height 17
click at [460, 17] on div "******** Clear" at bounding box center [566, 22] width 404 height 17
drag, startPoint x: 367, startPoint y: 23, endPoint x: 353, endPoint y: 18, distance: 14.5
click at [353, 22] on div "******** Clear triptych Press enter for all results Tracks Triptychs - Mirror E…" at bounding box center [565, 22] width 1131 height 45
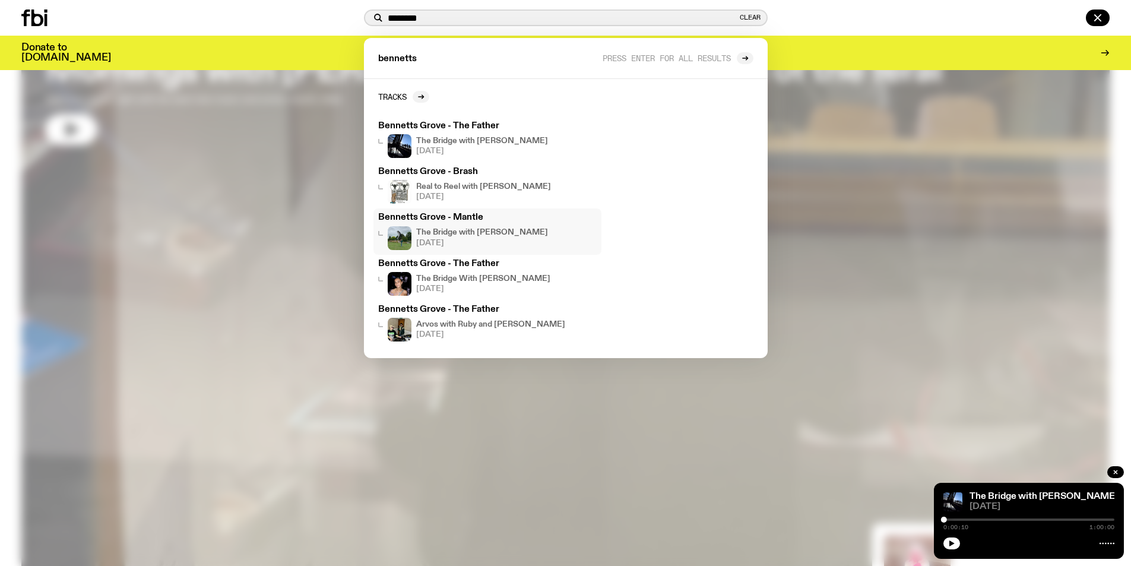
scroll to position [55, 0]
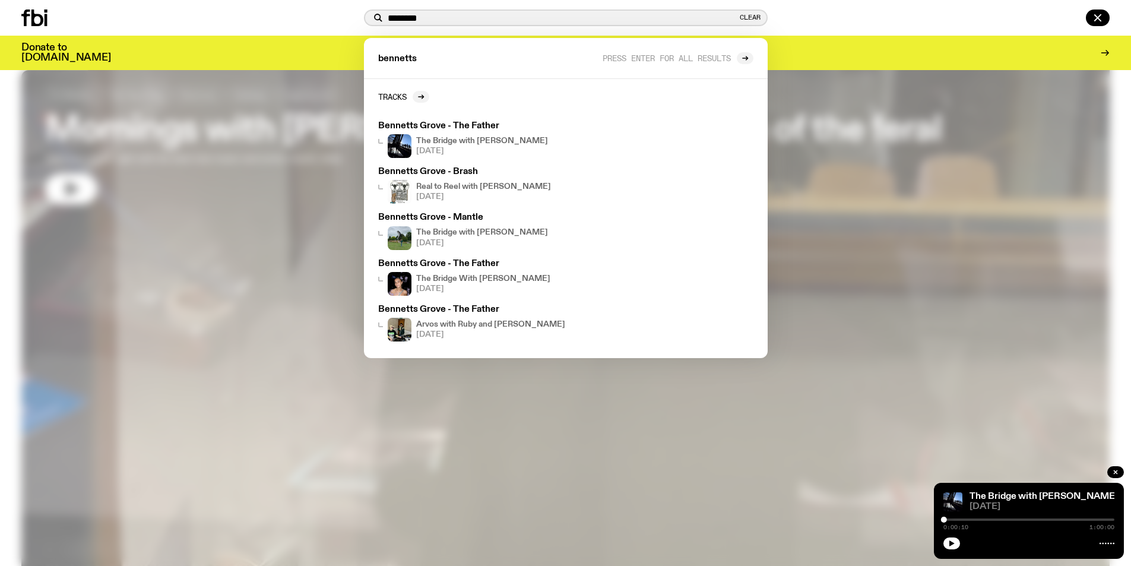
drag, startPoint x: 405, startPoint y: 18, endPoint x: 330, endPoint y: 13, distance: 75.0
click at [341, 18] on div "******** Clear bennetts Press enter for all results Tracks Bennetts Grove - The…" at bounding box center [565, 18] width 1131 height 36
type input "********"
click at [233, 279] on div at bounding box center [565, 283] width 1131 height 566
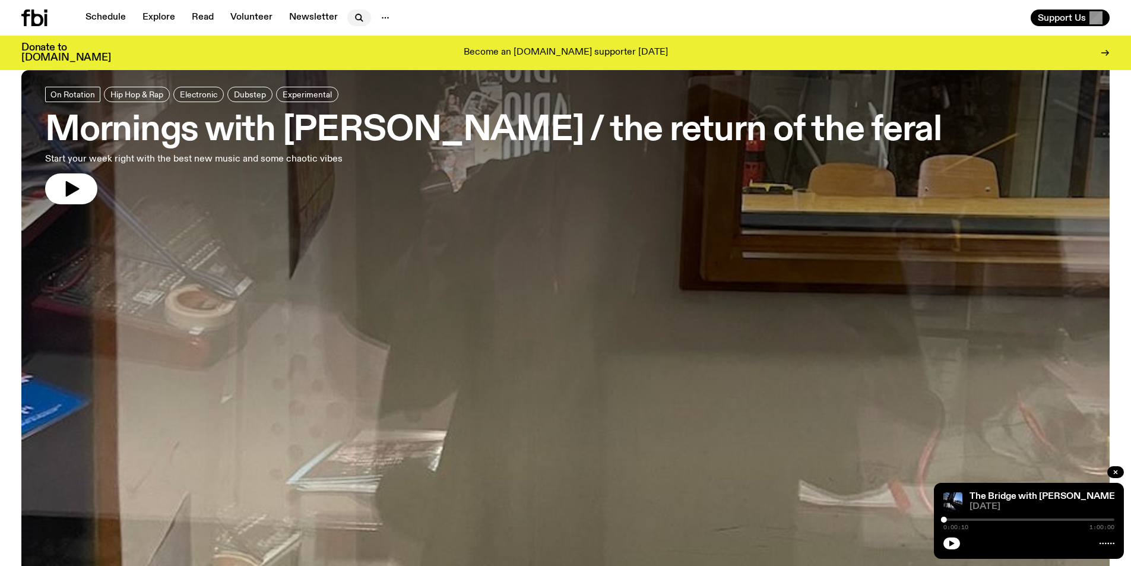
click at [355, 14] on icon "button" at bounding box center [357, 16] width 5 height 5
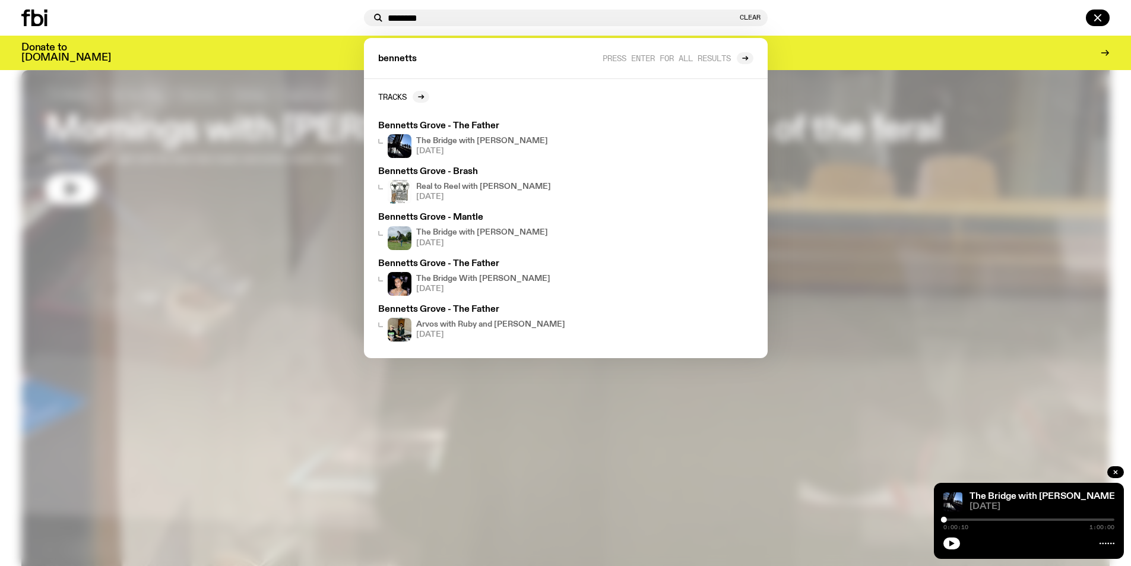
drag, startPoint x: 379, startPoint y: 8, endPoint x: 211, endPoint y: -9, distance: 168.8
click at [211, 0] on html "Schedule Explore Read Volunteer Newsletter About Us Contact Champions of emergi…" at bounding box center [565, 228] width 1131 height 566
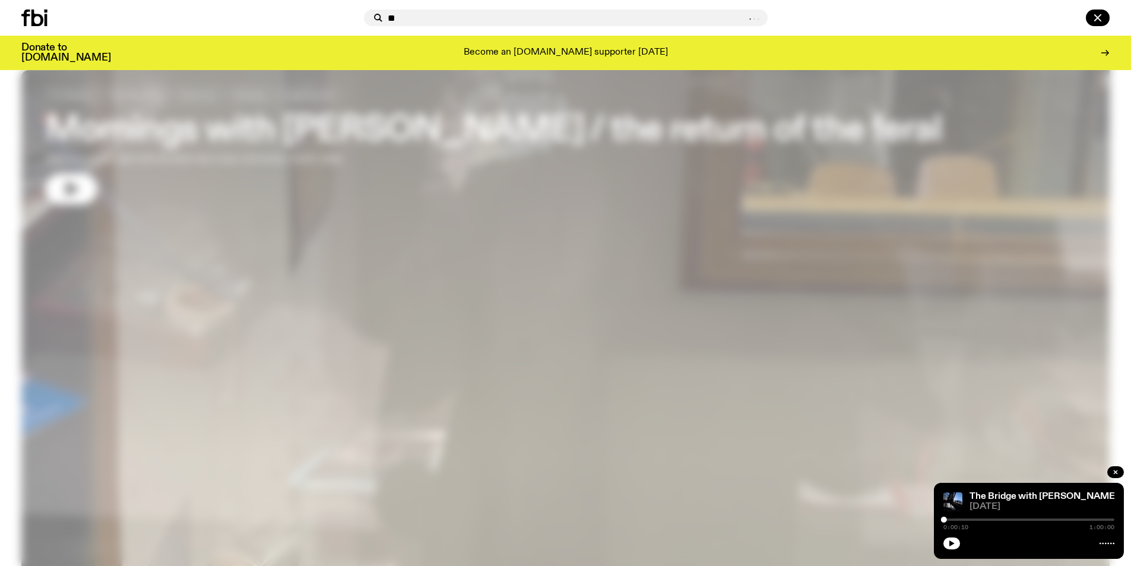
type input "*"
click at [465, 23] on div at bounding box center [566, 17] width 404 height 17
click at [465, 21] on input "text" at bounding box center [573, 18] width 370 height 10
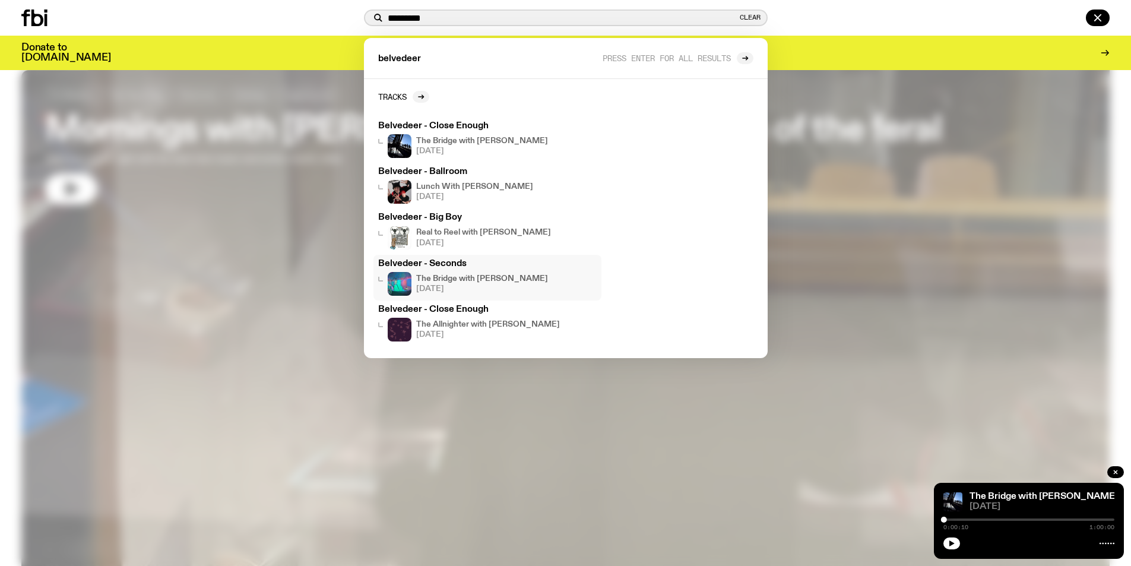
type input "*********"
click at [486, 274] on div "The Bridge with Amelia Sparke 23.06.25" at bounding box center [482, 284] width 132 height 24
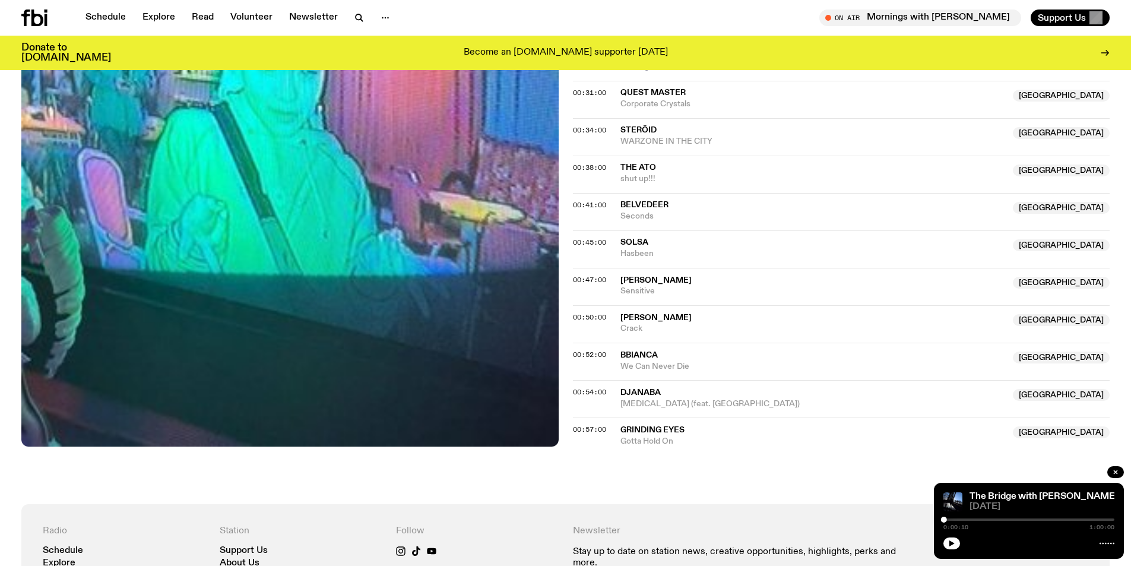
scroll to position [767, 0]
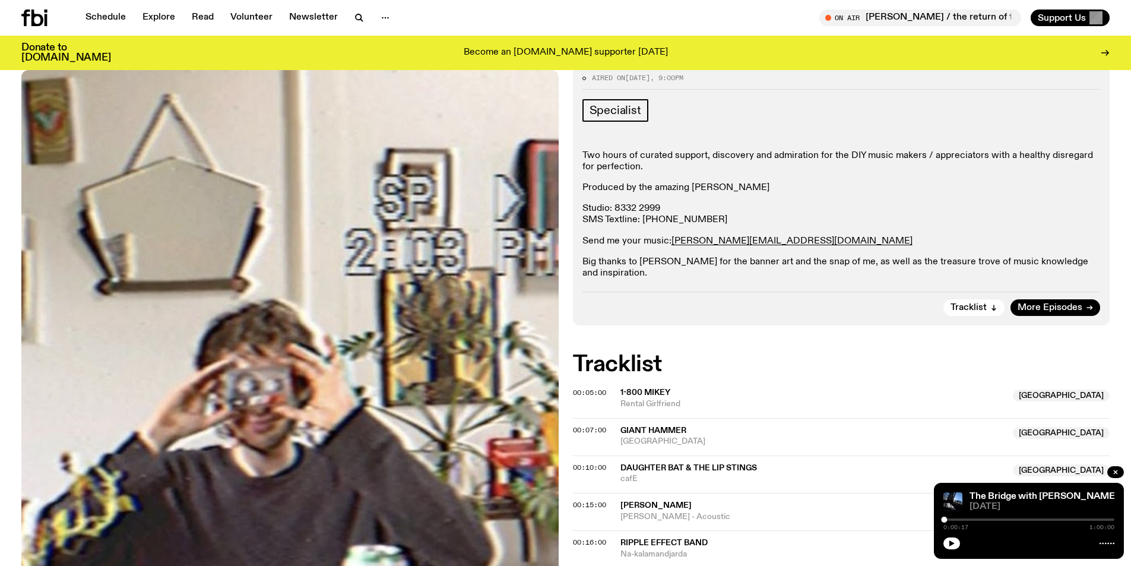
scroll to position [52, 0]
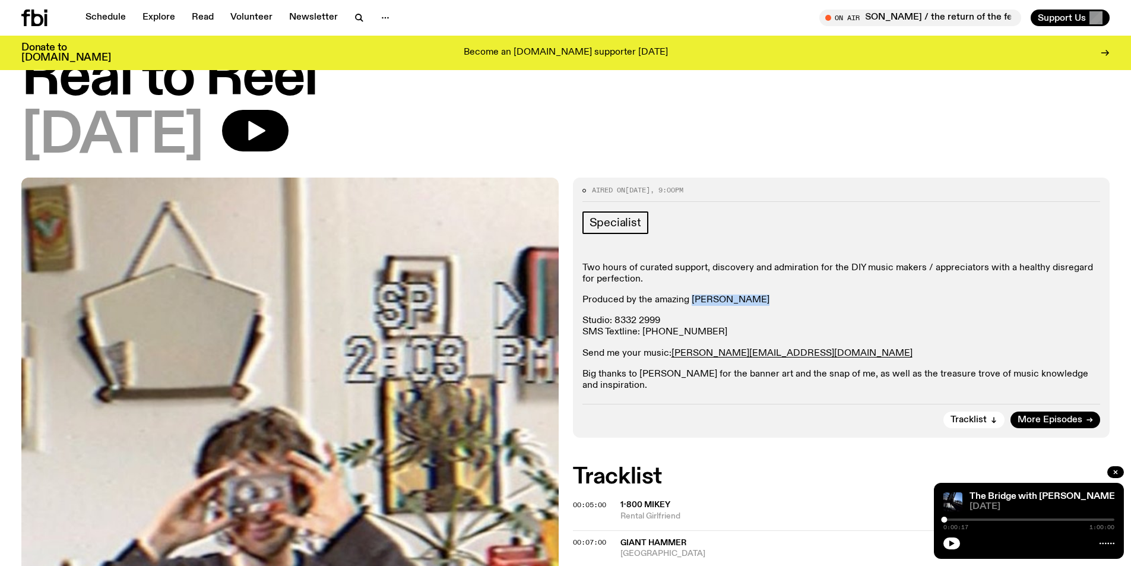
drag, startPoint x: 691, startPoint y: 300, endPoint x: 744, endPoint y: 303, distance: 52.9
click at [744, 303] on p "Produced by the amazing [PERSON_NAME]" at bounding box center [841, 299] width 518 height 11
copy p "[PERSON_NAME]"
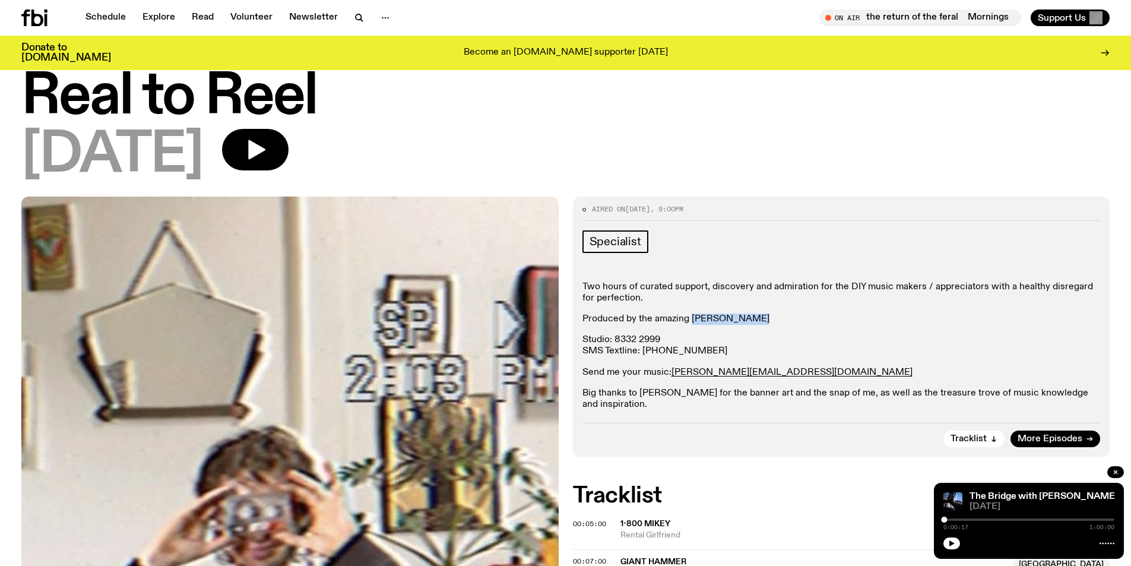
scroll to position [0, 0]
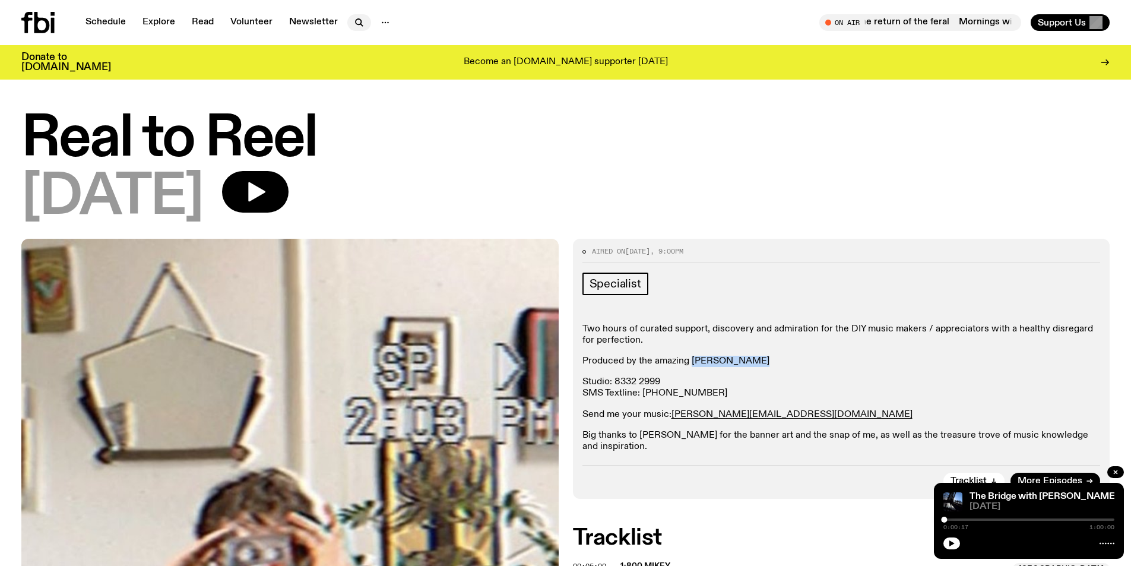
click at [358, 20] on icon "button" at bounding box center [357, 21] width 5 height 5
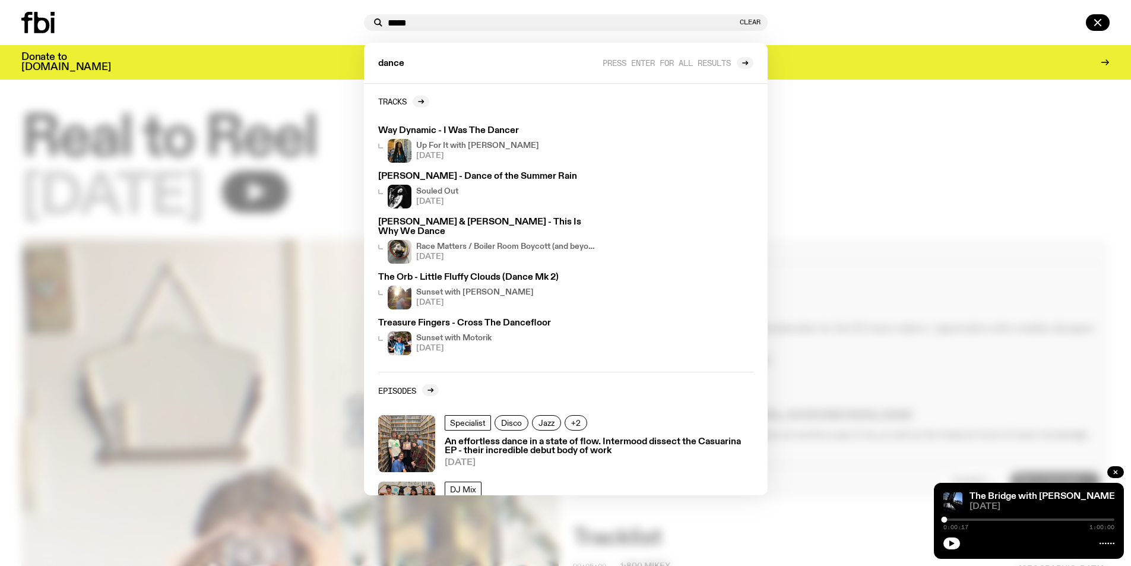
click at [418, 24] on input "*****" at bounding box center [563, 23] width 350 height 10
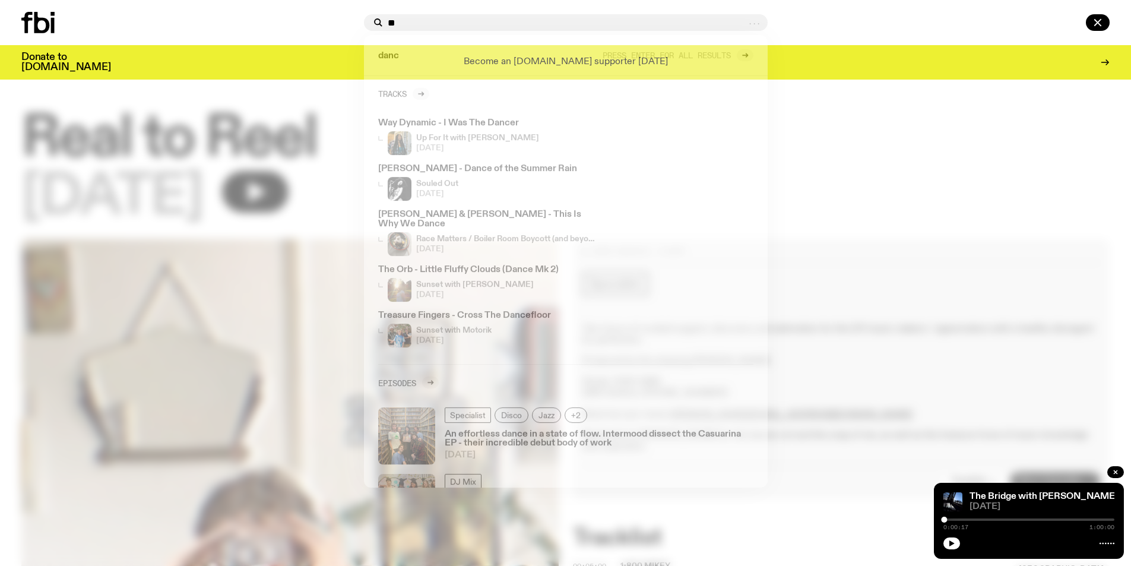
type input "*"
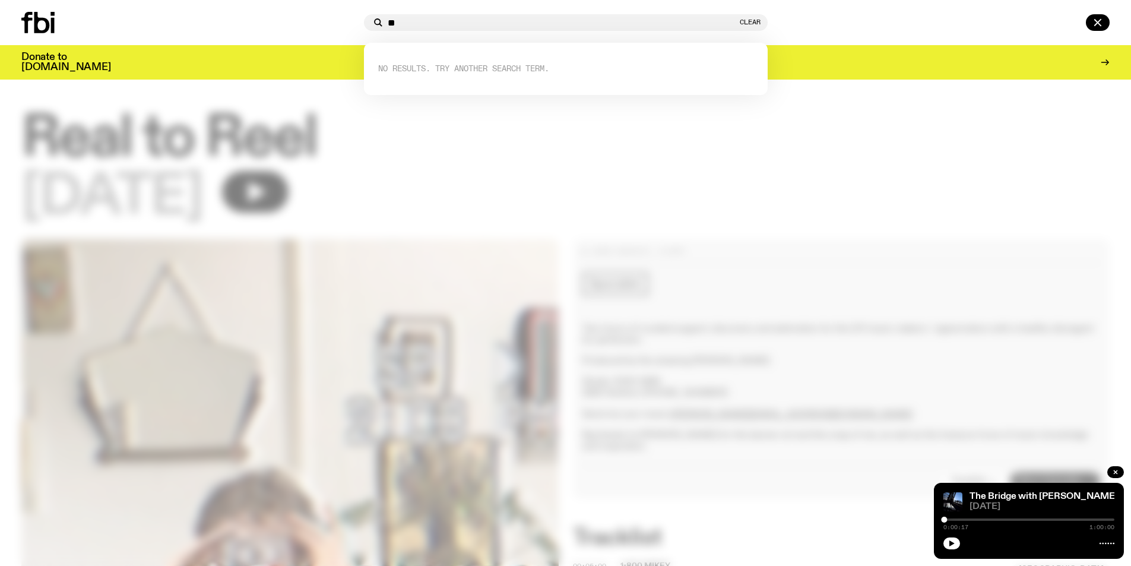
type input "*"
type input "**********"
